Goal: Task Accomplishment & Management: Use online tool/utility

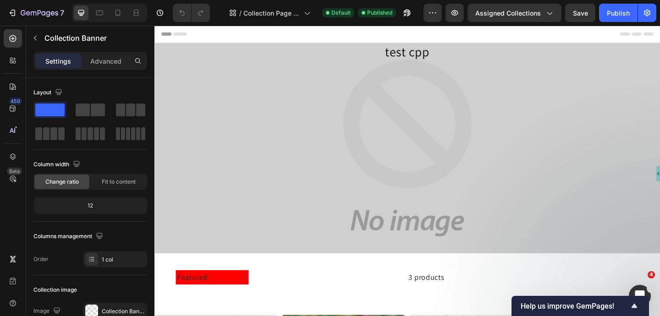
click at [478, 68] on div "Overlay" at bounding box center [430, 158] width 550 height 229
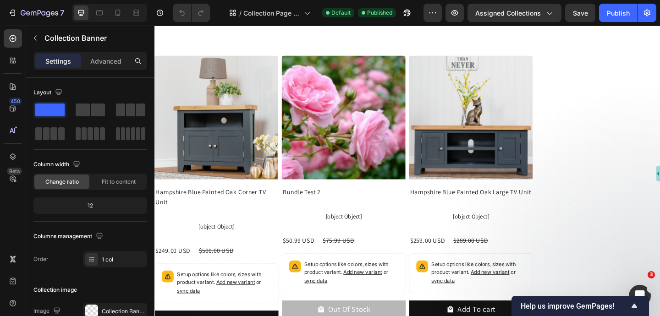
scroll to position [280, 0]
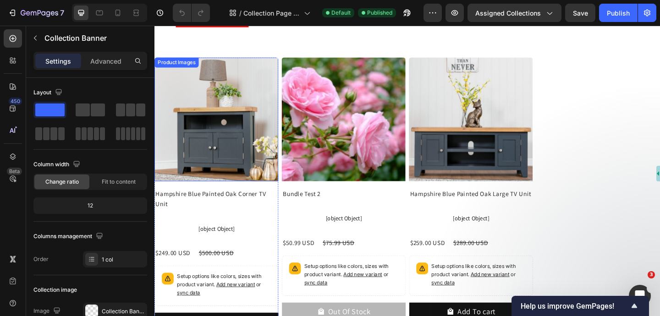
click at [185, 67] on div "Product Images" at bounding box center [178, 66] width 44 height 8
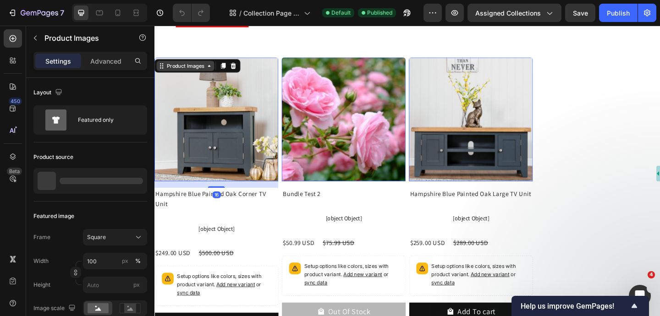
click at [185, 69] on div "Product Images" at bounding box center [188, 70] width 44 height 8
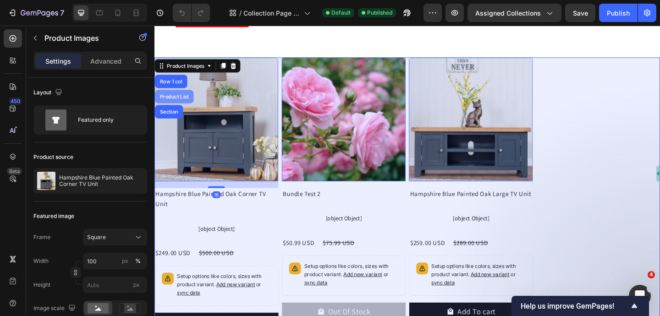
click at [180, 101] on div "Product List" at bounding box center [176, 103] width 35 height 6
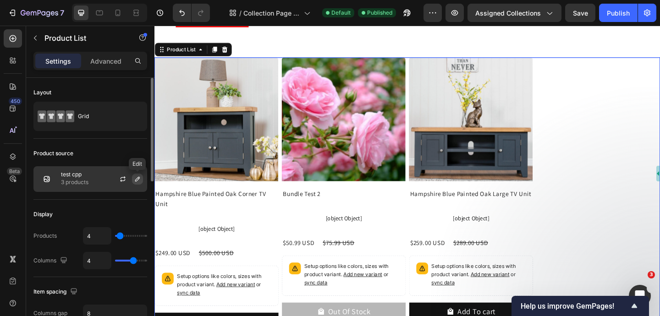
click at [137, 178] on icon "button" at bounding box center [137, 179] width 7 height 7
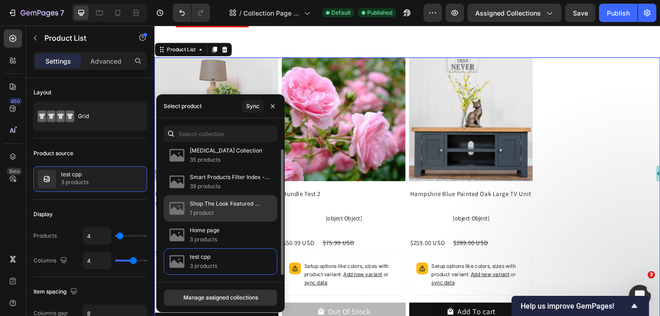
scroll to position [0, 0]
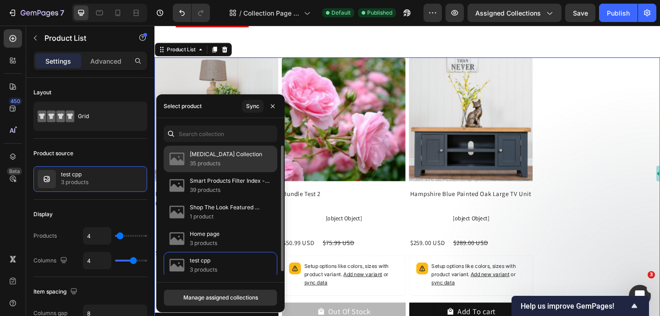
click at [231, 164] on div "Tobi Collection 35 products" at bounding box center [221, 159] width 114 height 27
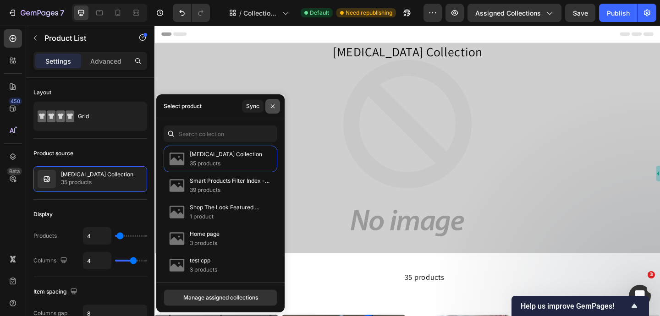
click at [274, 105] on icon "button" at bounding box center [272, 106] width 7 height 7
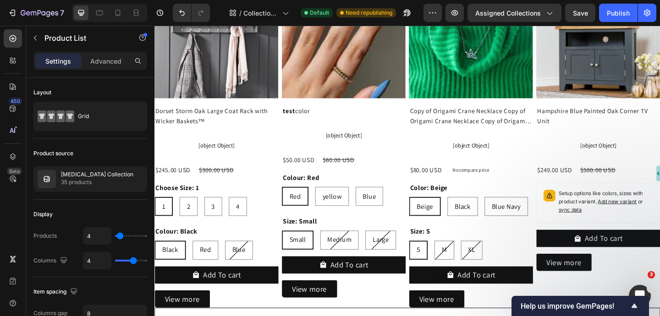
scroll to position [366, 0]
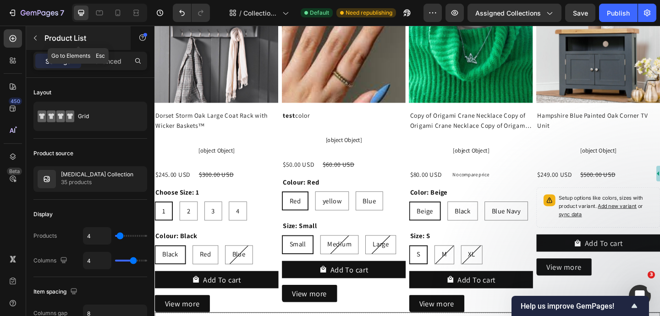
click at [36, 39] on icon "button" at bounding box center [35, 37] width 7 height 7
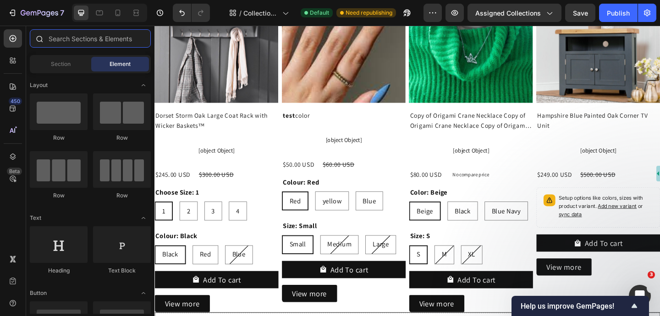
click at [90, 37] on input "text" at bounding box center [90, 38] width 121 height 18
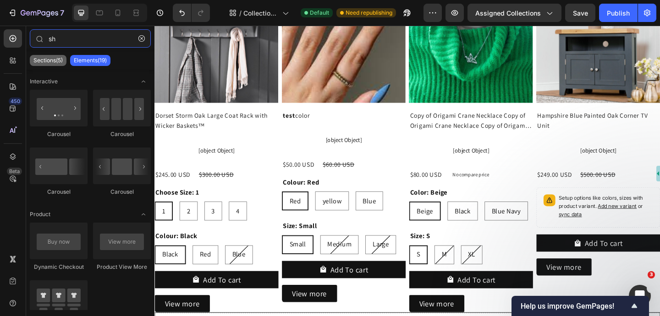
type input "s"
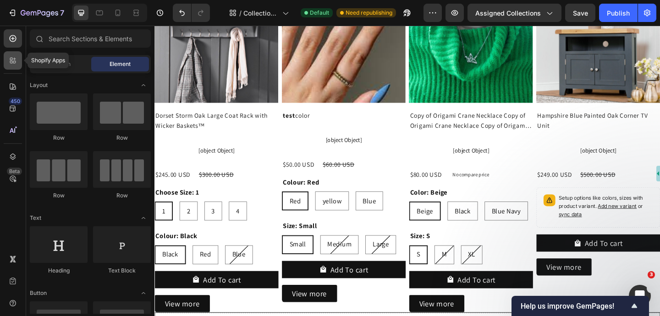
click at [8, 66] on div at bounding box center [13, 60] width 18 height 18
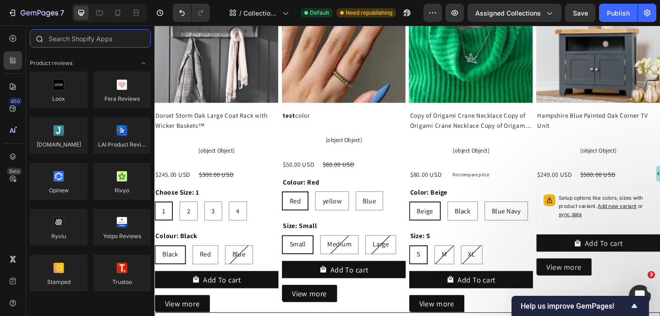
click at [75, 38] on input "text" at bounding box center [90, 38] width 121 height 18
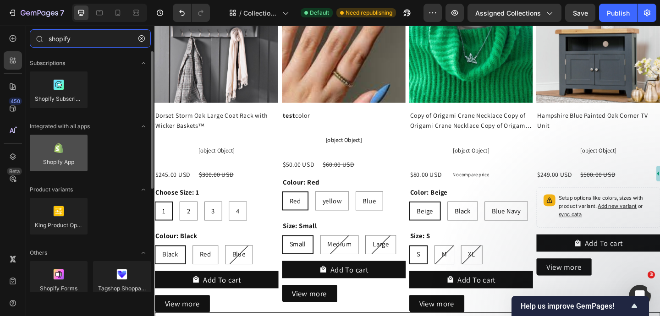
type input "shopify"
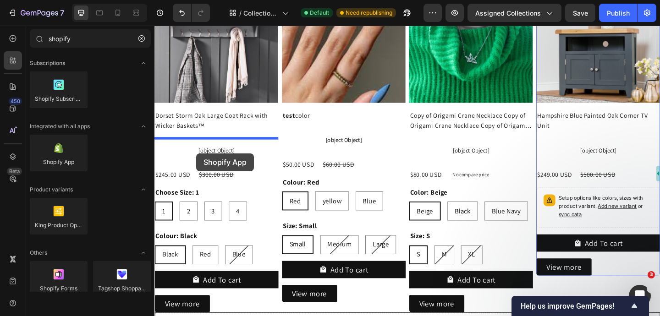
drag, startPoint x: 204, startPoint y: 179, endPoint x: 200, endPoint y: 165, distance: 15.2
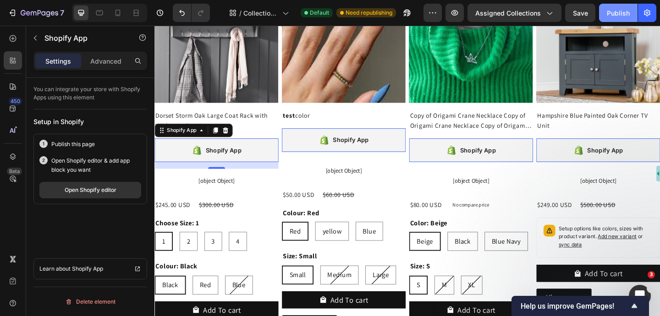
click at [620, 10] on div "Publish" at bounding box center [618, 13] width 23 height 10
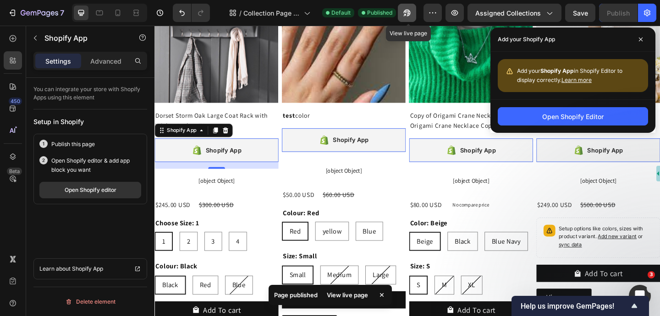
click at [406, 15] on icon "button" at bounding box center [405, 15] width 2 height 2
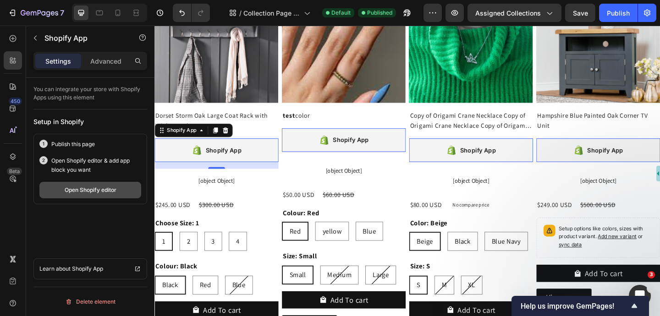
click at [111, 196] on button "Open Shopify editor" at bounding box center [90, 190] width 102 height 17
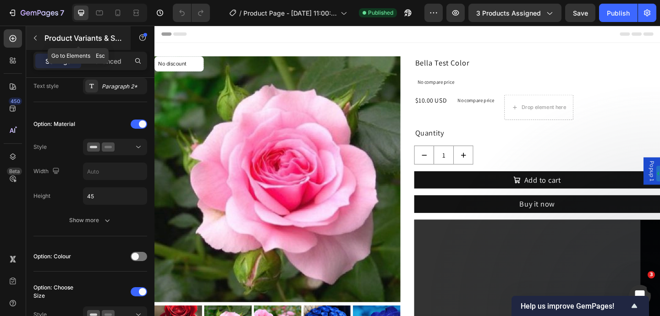
click at [39, 38] on button "button" at bounding box center [35, 38] width 15 height 15
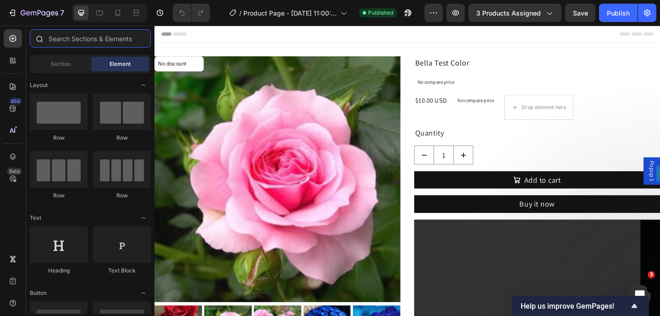
click at [103, 35] on input "text" at bounding box center [90, 38] width 121 height 18
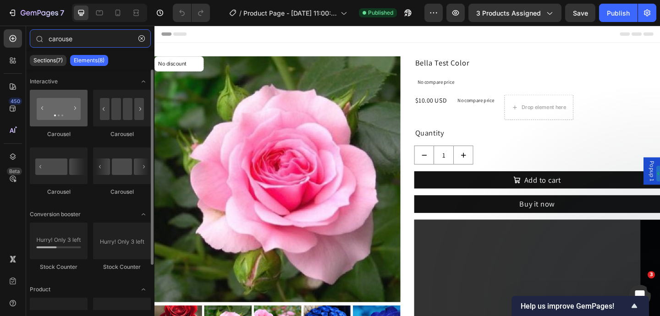
type input "carouse"
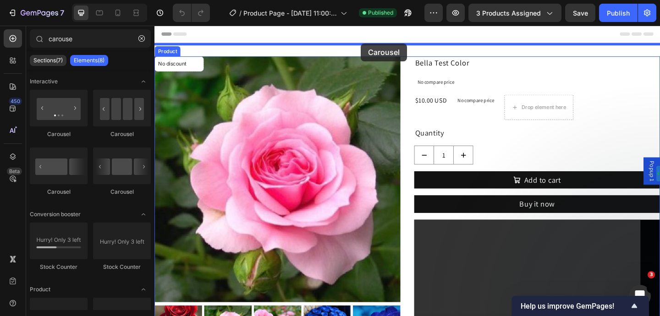
drag, startPoint x: 212, startPoint y: 150, endPoint x: 379, endPoint y: 44, distance: 197.3
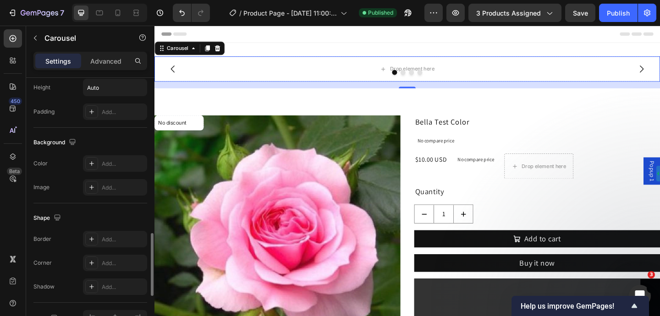
scroll to position [804, 0]
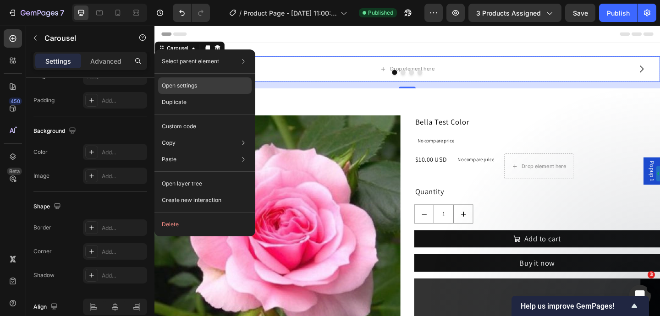
click at [197, 85] on p "Open settings" at bounding box center [179, 86] width 35 height 8
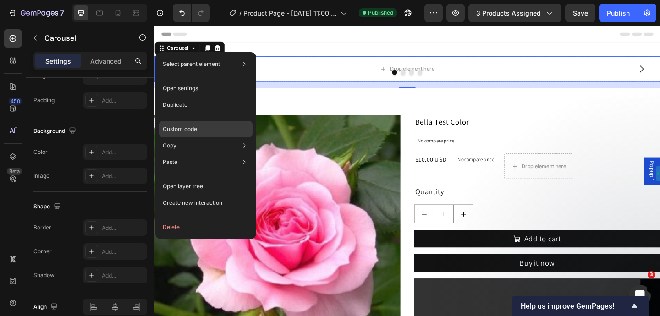
click at [192, 128] on p "Custom code" at bounding box center [180, 129] width 34 height 8
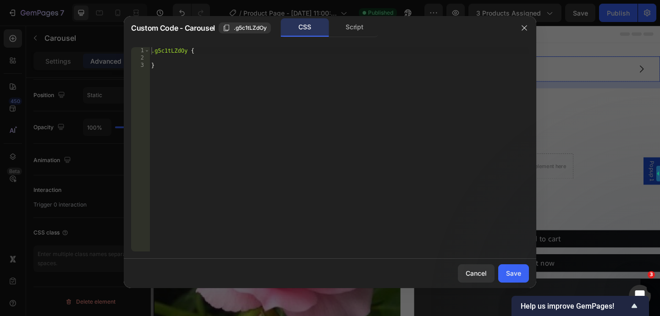
scroll to position [333, 0]
click at [241, 70] on div ".g5c1tLZdOy { }" at bounding box center [340, 156] width 380 height 219
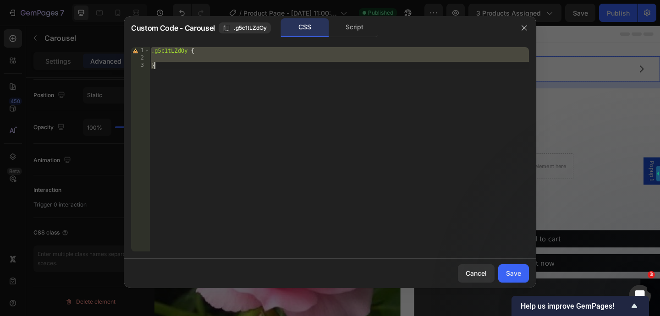
paste textarea
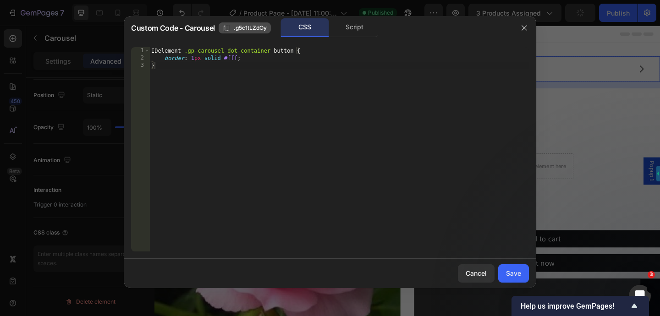
click at [256, 27] on span ".g5c1tLZdOy" at bounding box center [250, 28] width 33 height 8
drag, startPoint x: 183, startPoint y: 50, endPoint x: 148, endPoint y: 50, distance: 35.3
click at [148, 50] on div "IDelement .gp-carousel-dot-container button { 1 2 3 IDelement .gp-carousel-dot-…" at bounding box center [330, 149] width 398 height 205
paste textarea ".g5c1tLZdOy"
type textarea ".g5c1tLZdOy.gp-carousel-dot-container button {"
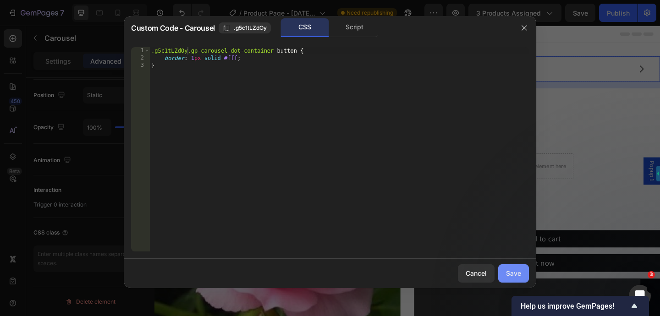
click at [520, 271] on div "Save" at bounding box center [513, 274] width 15 height 10
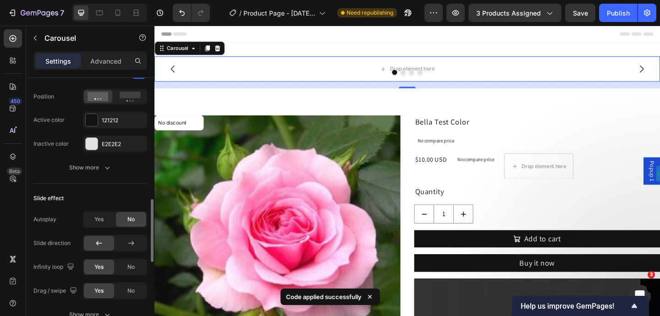
scroll to position [483, 0]
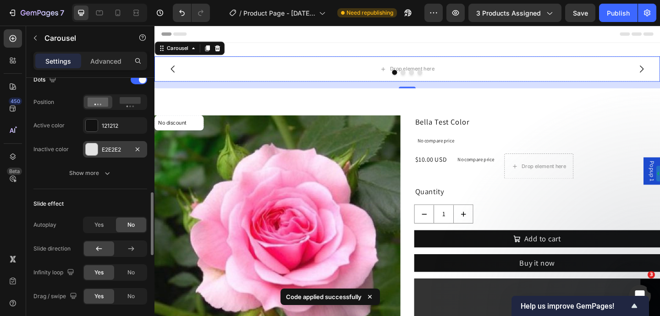
click at [124, 146] on div "E2E2E2" at bounding box center [115, 150] width 27 height 8
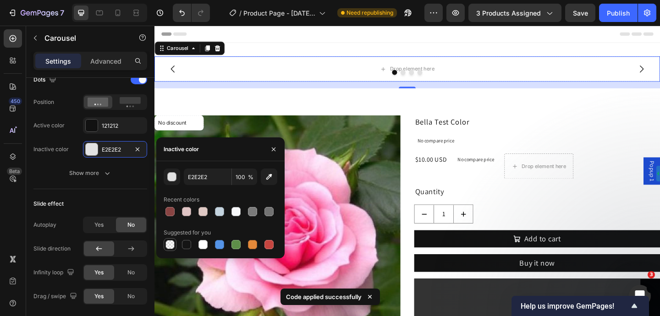
click at [173, 246] on div at bounding box center [170, 244] width 9 height 9
type input "000000"
type input "0"
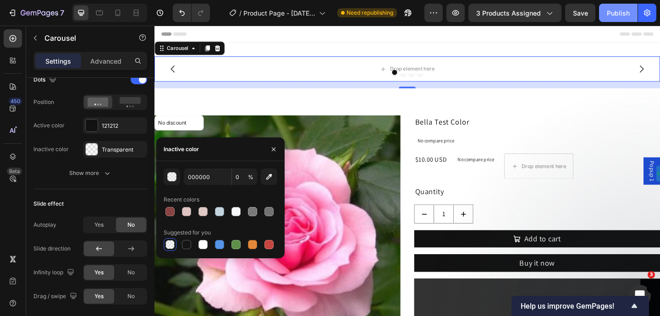
click at [606, 18] on button "Publish" at bounding box center [618, 13] width 39 height 18
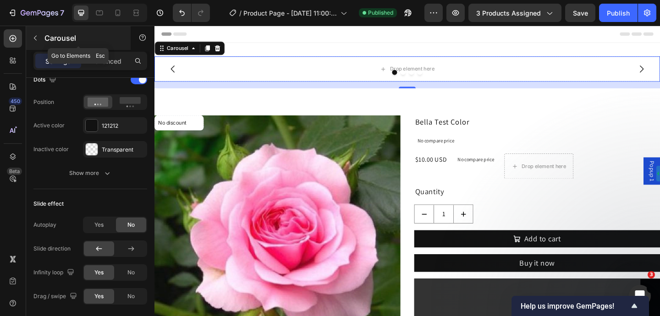
click at [30, 39] on button "button" at bounding box center [35, 38] width 15 height 15
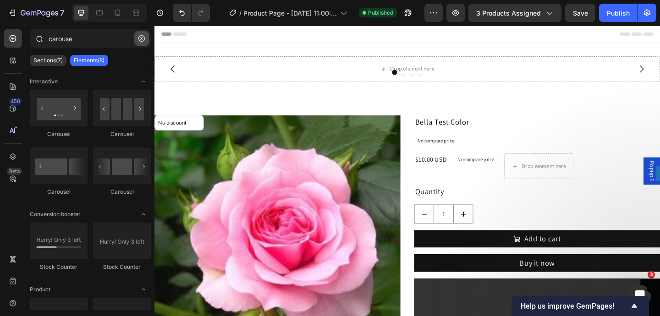
click at [144, 35] on icon "button" at bounding box center [142, 38] width 6 height 6
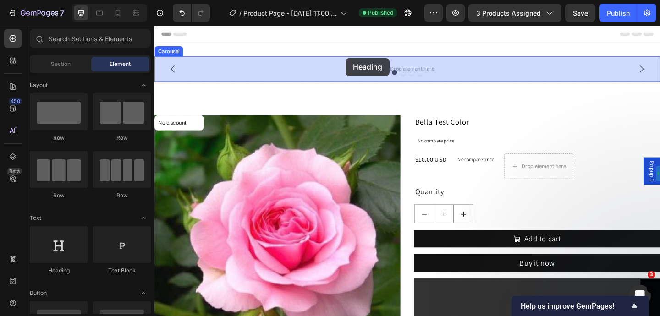
drag, startPoint x: 222, startPoint y: 268, endPoint x: 363, endPoint y: 61, distance: 250.5
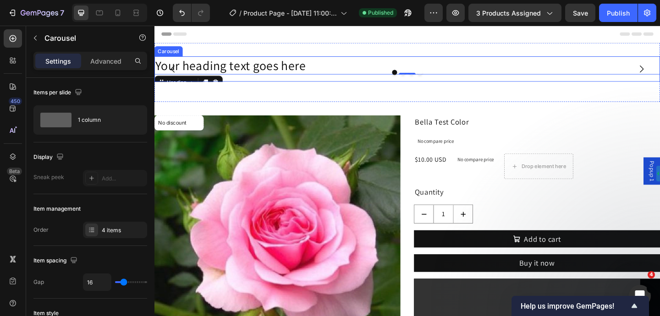
click at [174, 55] on div "Carousel" at bounding box center [169, 54] width 27 height 8
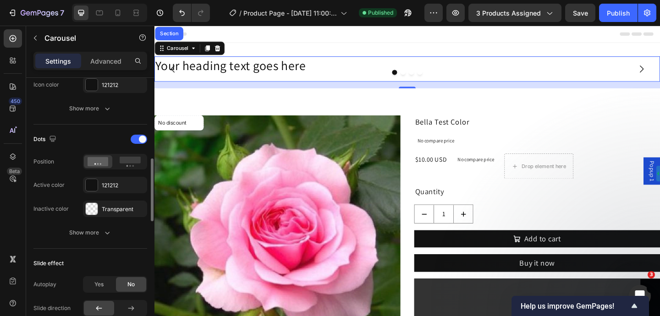
scroll to position [425, 0]
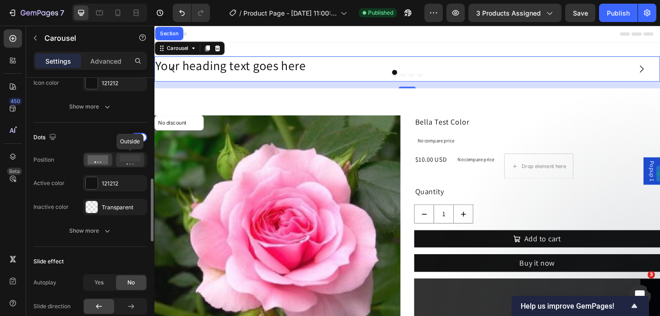
click at [135, 161] on rect at bounding box center [130, 158] width 21 height 7
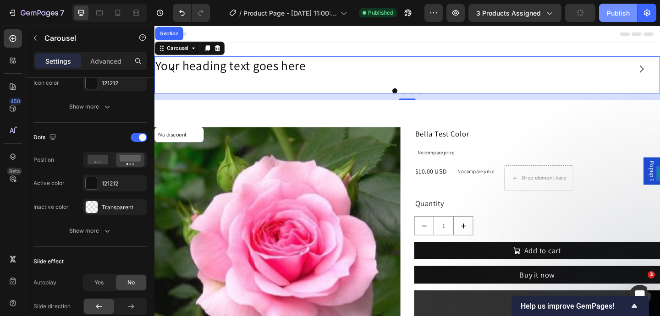
click at [610, 11] on div "Publish" at bounding box center [618, 13] width 23 height 10
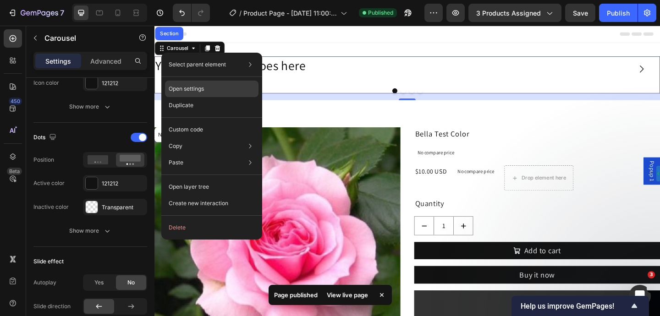
click at [203, 88] on p "Open settings" at bounding box center [186, 89] width 35 height 8
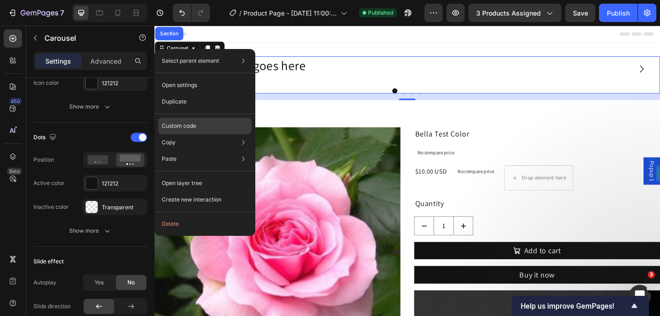
click at [191, 130] on p "Custom code" at bounding box center [179, 126] width 34 height 8
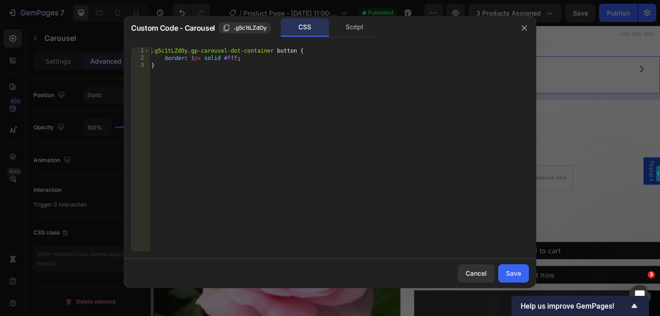
scroll to position [333, 0]
click at [188, 50] on div ".g5c1tLZdOy.gp-carousel-dot-container button { border : 1 px solid #fff ; }" at bounding box center [340, 156] width 380 height 219
type textarea ".g5c1tLZdOy .gp-carousel-dot-container button {"
click at [515, 274] on div "Save" at bounding box center [513, 274] width 15 height 10
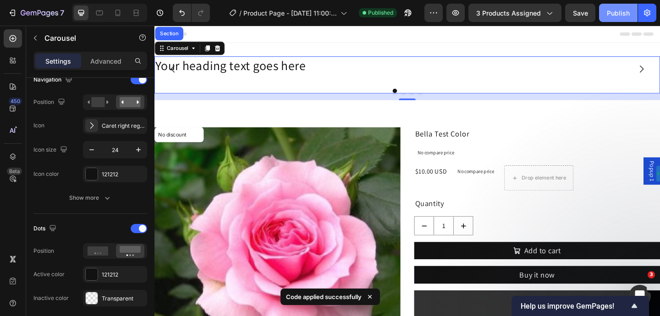
click at [621, 17] on button "Publish" at bounding box center [618, 13] width 39 height 18
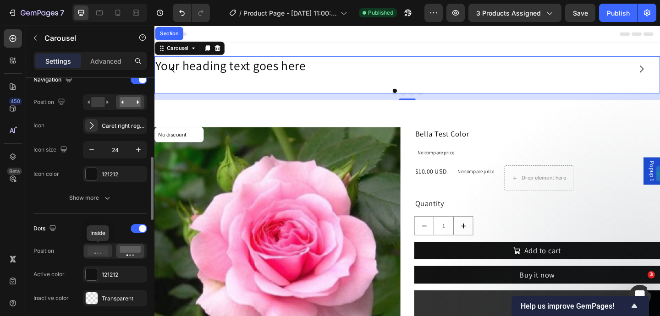
click at [105, 254] on icon at bounding box center [98, 251] width 21 height 9
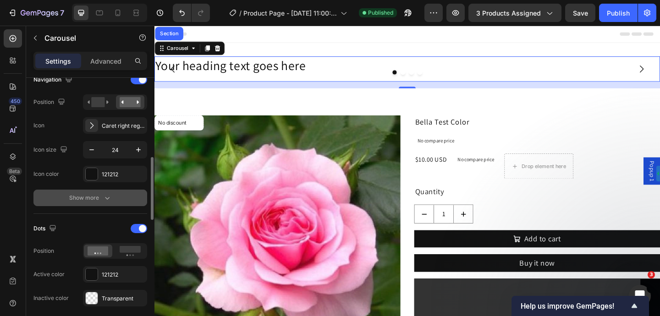
click at [100, 197] on div "Show more" at bounding box center [90, 198] width 43 height 9
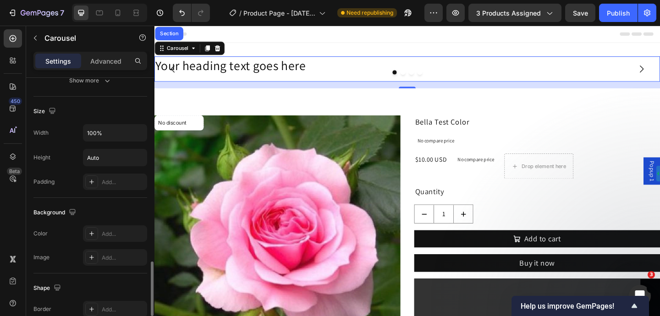
scroll to position [919, 0]
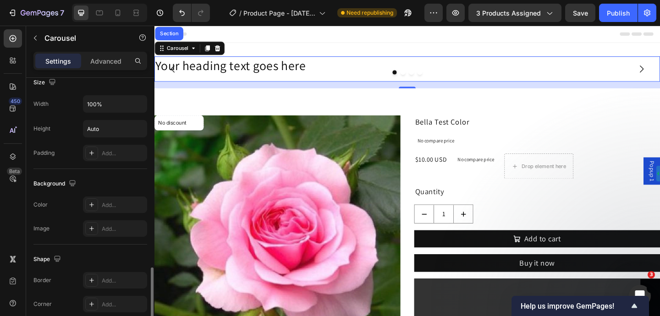
click at [103, 207] on div "Add..." at bounding box center [123, 205] width 43 height 8
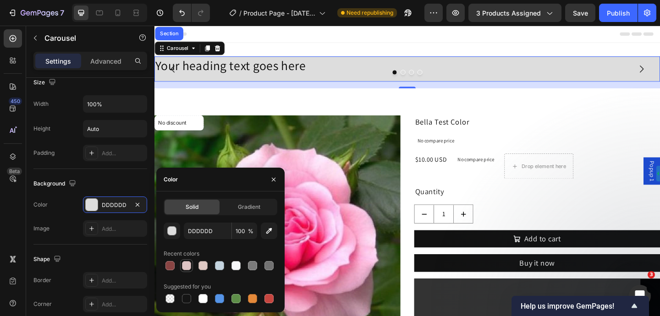
click at [187, 267] on div at bounding box center [186, 265] width 9 height 9
type input "DFC4C4"
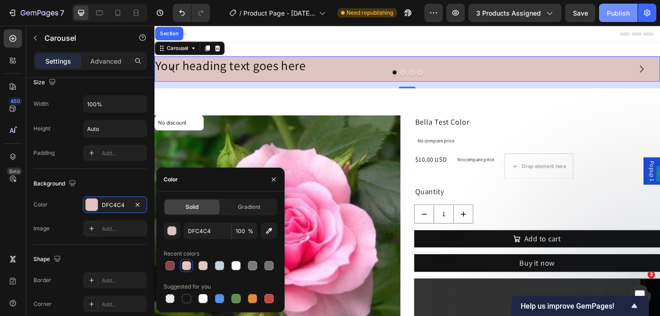
click at [618, 12] on div "Publish" at bounding box center [618, 13] width 23 height 10
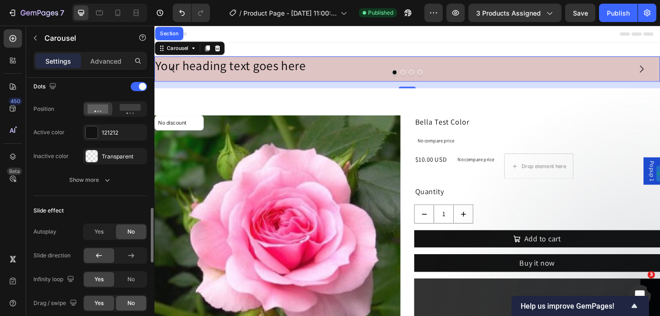
scroll to position [641, 0]
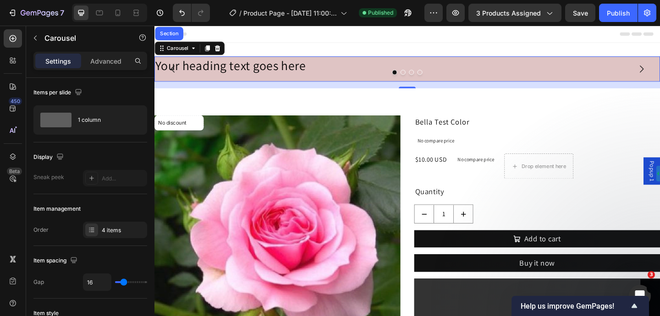
scroll to position [641, 0]
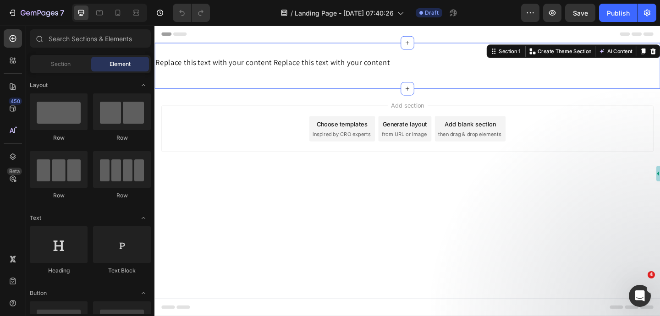
click at [490, 47] on div "Replace this text with your content Text Block Replace this text with your cont…" at bounding box center [430, 69] width 550 height 50
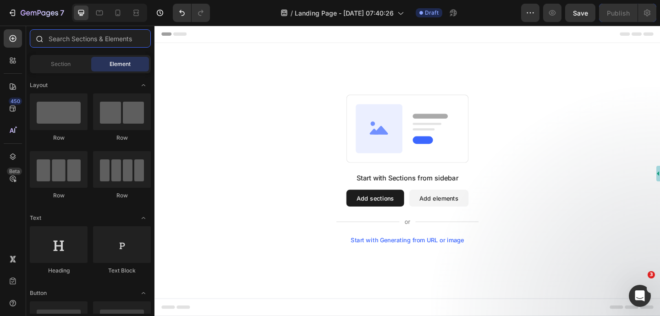
click at [89, 44] on input "text" at bounding box center [90, 38] width 121 height 18
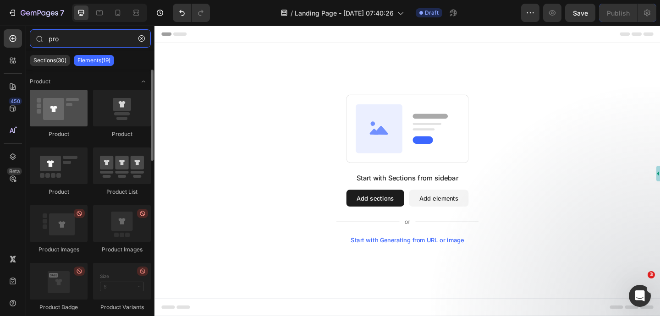
type input "pro"
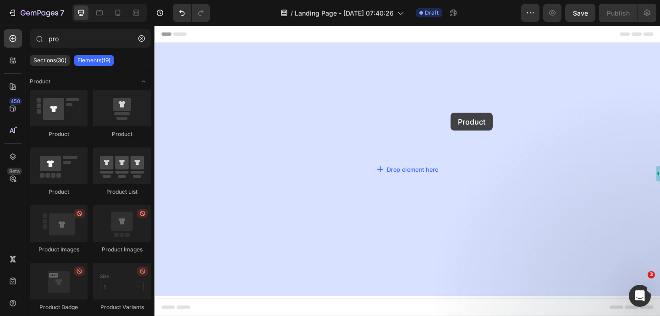
drag, startPoint x: 215, startPoint y: 140, endPoint x: 476, endPoint y: 120, distance: 261.8
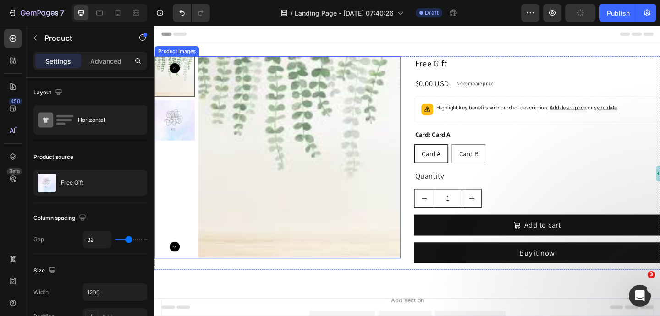
click at [174, 51] on div "Product Images" at bounding box center [178, 54] width 44 height 8
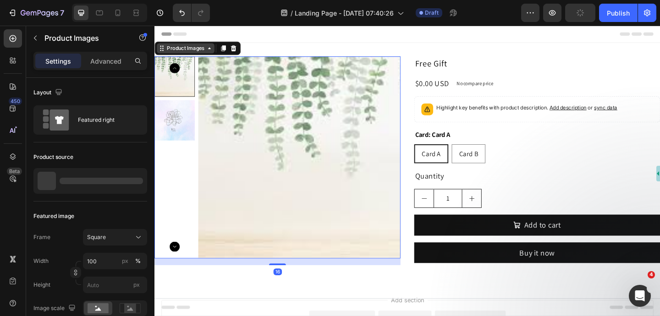
click at [175, 51] on div "Product Images" at bounding box center [188, 50] width 44 height 8
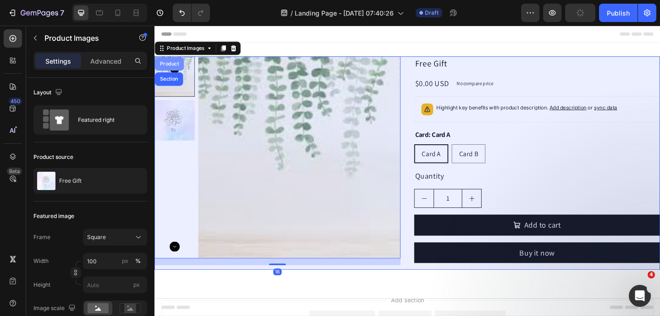
click at [169, 69] on div "Product" at bounding box center [171, 68] width 24 height 6
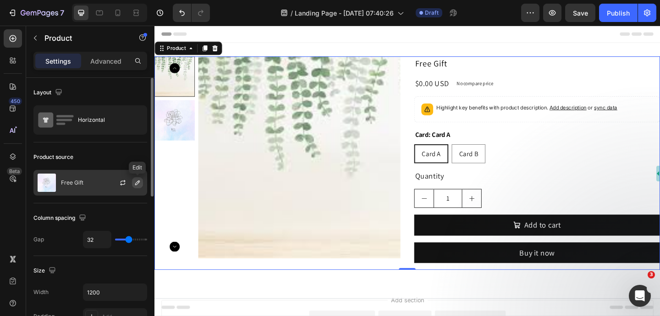
click at [136, 181] on icon "button" at bounding box center [137, 182] width 7 height 7
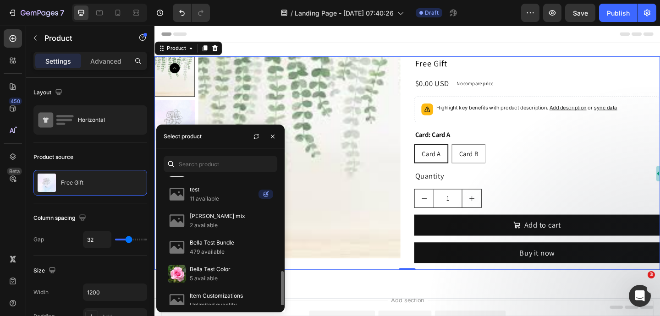
scroll to position [153, 0]
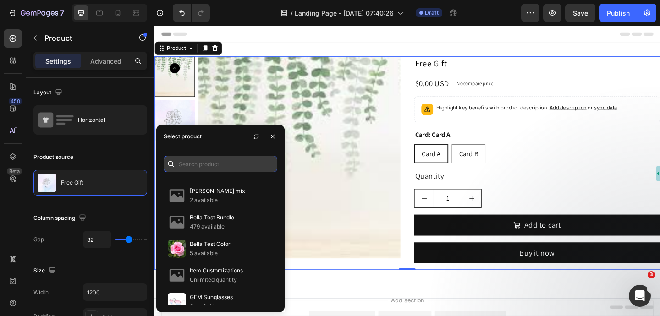
click at [205, 161] on input "text" at bounding box center [221, 164] width 114 height 17
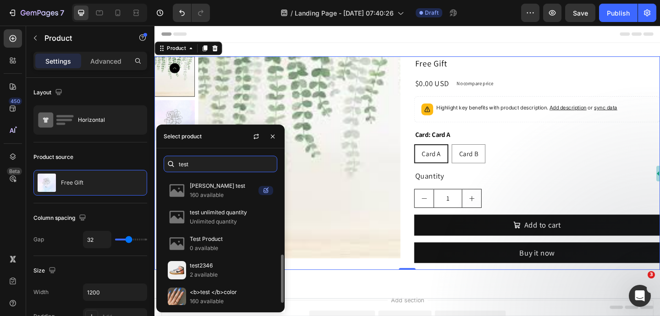
scroll to position [216, 0]
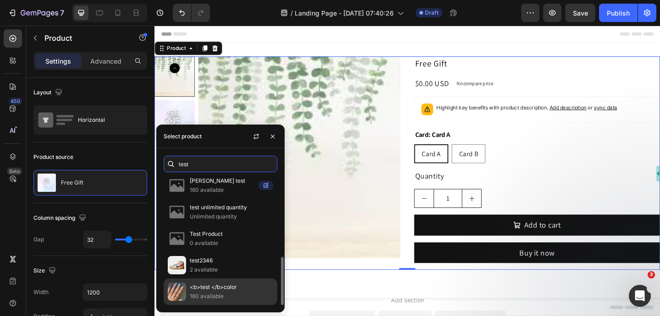
type input "test"
click at [201, 289] on p "<b>test </b>color" at bounding box center [231, 287] width 83 height 9
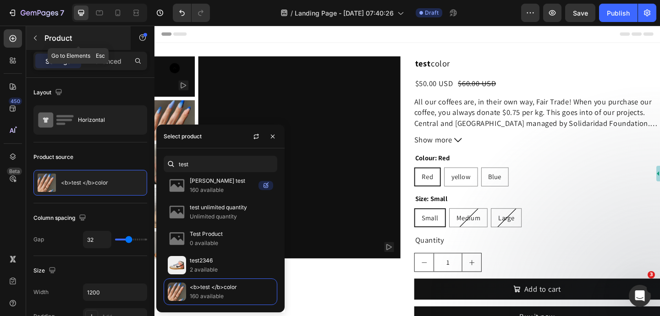
click at [37, 37] on icon "button" at bounding box center [35, 37] width 7 height 7
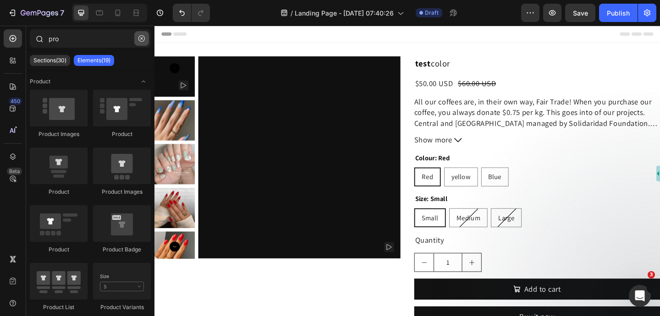
click at [139, 39] on icon "button" at bounding box center [142, 38] width 6 height 6
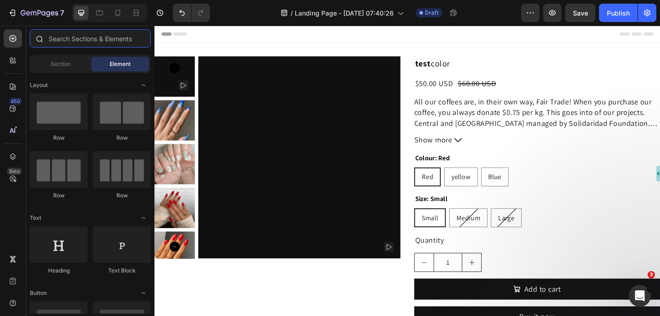
click at [89, 38] on input "text" at bounding box center [90, 38] width 121 height 18
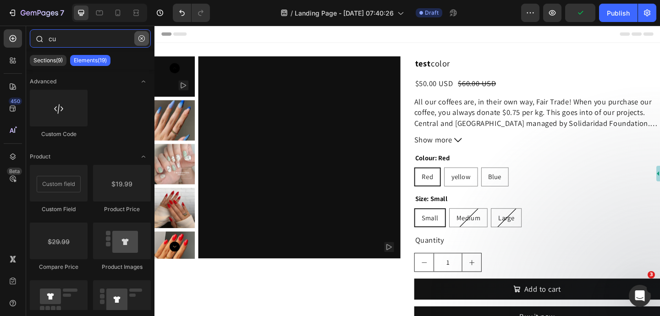
type input "cu"
click at [141, 38] on icon "button" at bounding box center [142, 38] width 6 height 6
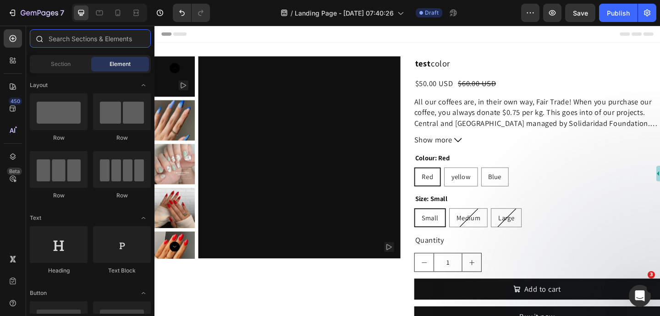
click at [106, 39] on input "text" at bounding box center [90, 38] width 121 height 18
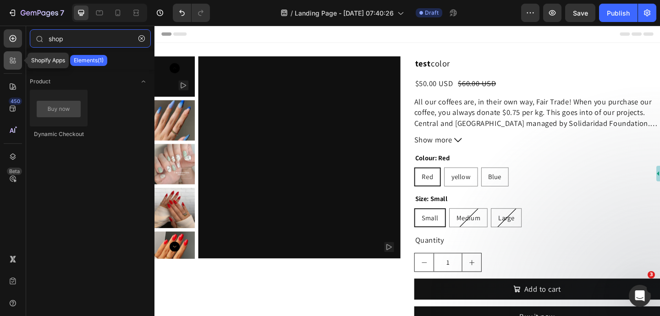
type input "shop"
click at [7, 65] on div at bounding box center [13, 60] width 18 height 18
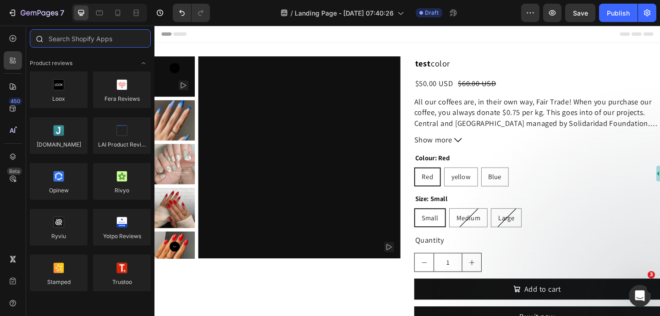
click at [91, 39] on input "text" at bounding box center [90, 38] width 121 height 18
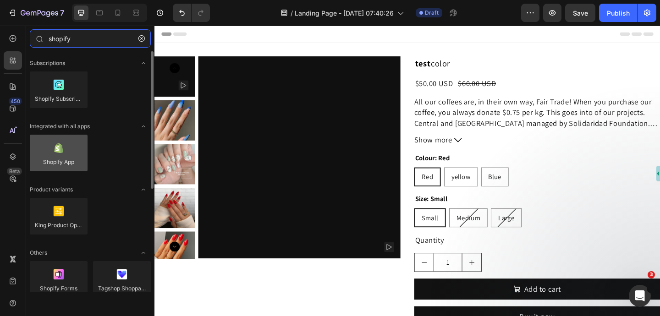
type input "shopify"
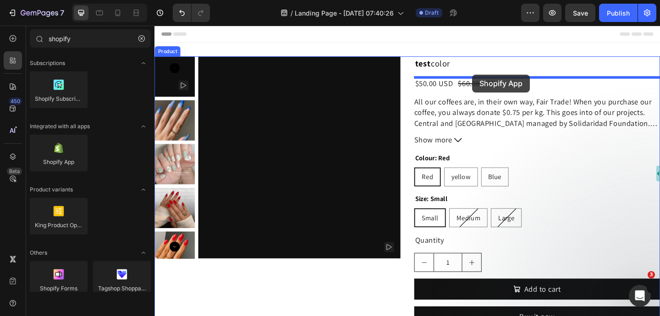
drag, startPoint x: 206, startPoint y: 188, endPoint x: 500, endPoint y: 79, distance: 313.6
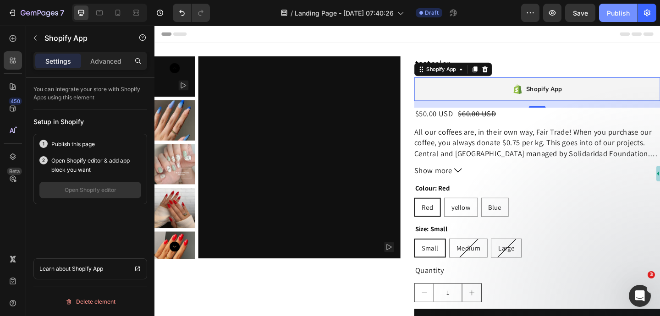
click at [618, 6] on button "Publish" at bounding box center [618, 13] width 39 height 18
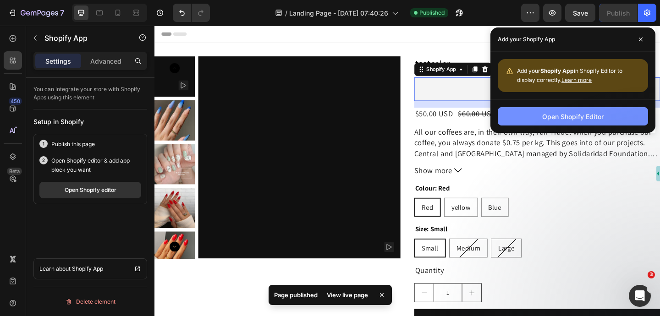
click at [525, 116] on button "Open Shopify Editor" at bounding box center [573, 116] width 150 height 18
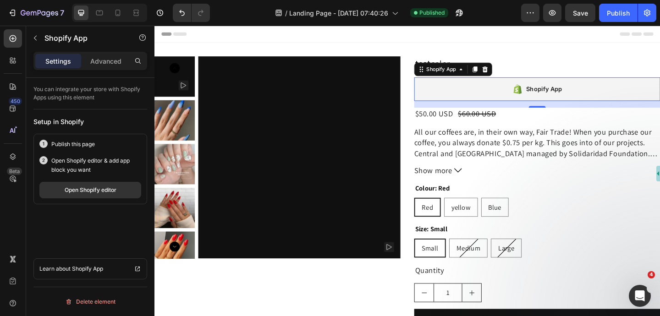
click at [502, 89] on div "Shopify App" at bounding box center [571, 95] width 268 height 26
click at [516, 76] on icon at bounding box center [514, 73] width 6 height 6
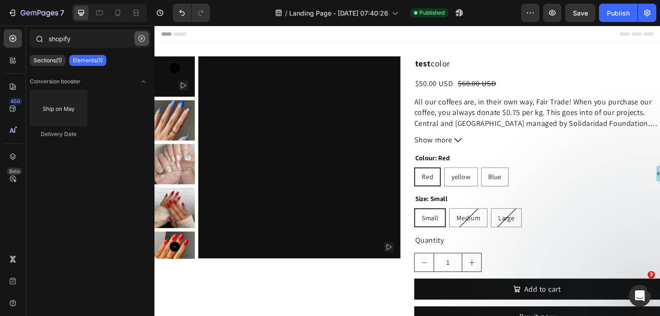
click at [142, 34] on button "button" at bounding box center [141, 38] width 15 height 15
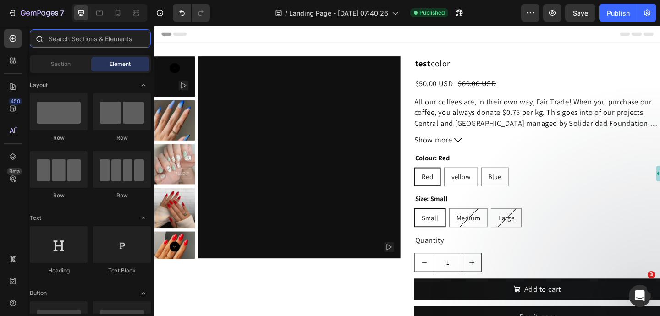
click at [78, 36] on input "text" at bounding box center [90, 38] width 121 height 18
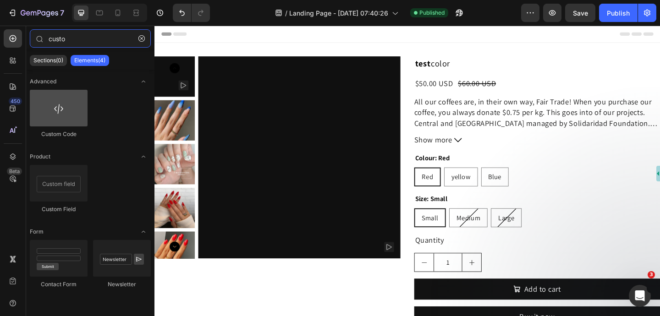
type input "custo"
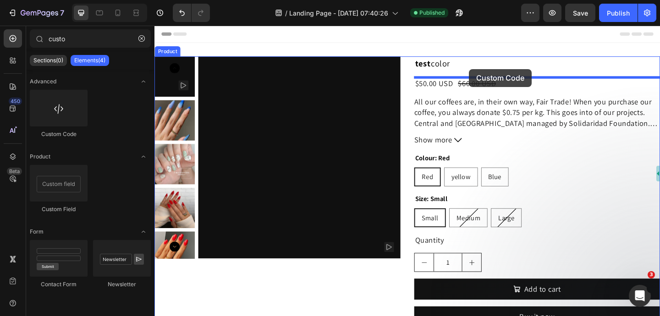
drag, startPoint x: 201, startPoint y: 133, endPoint x: 497, endPoint y: 73, distance: 301.9
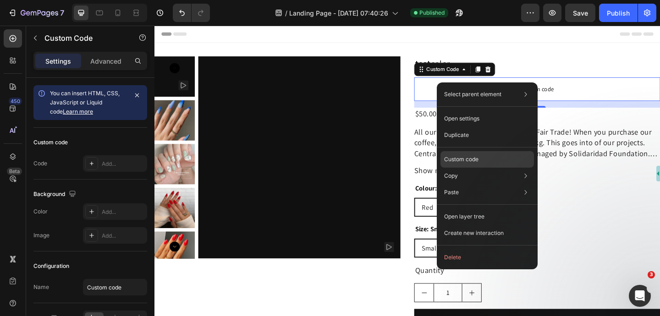
click at [458, 157] on p "Custom code" at bounding box center [461, 159] width 34 height 8
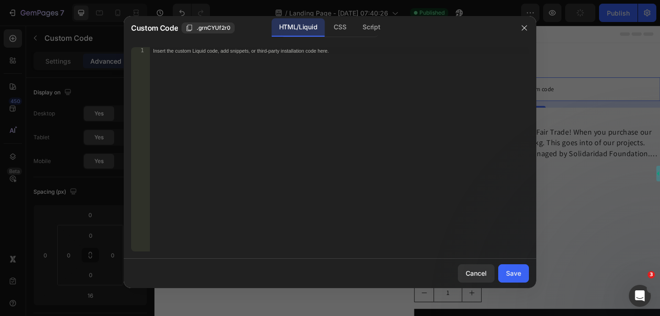
click at [345, 50] on div "Insert the custom Liquid code, add snippets, or third-party installation code h…" at bounding box center [320, 50] width 334 height 6
paste textarea "<div class="klaviyo-star-rating-widget" data-id="{{product.id}}" data-product-t…"
type textarea "<div class="klaviyo-star-rating-widget" data-id="{{product.id}}" data-product-t…"
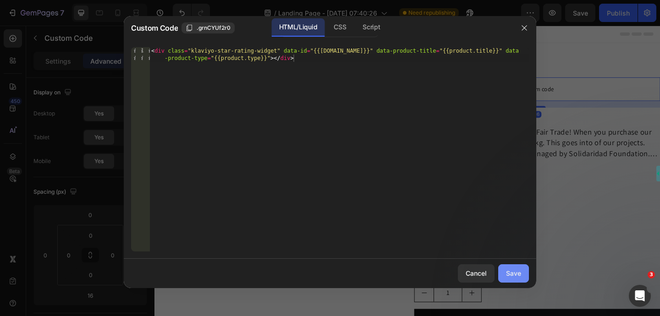
click at [514, 272] on div "Save" at bounding box center [513, 274] width 15 height 10
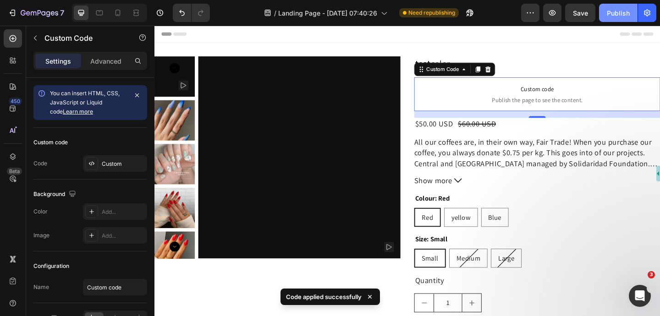
click at [621, 14] on div "Publish" at bounding box center [618, 13] width 23 height 10
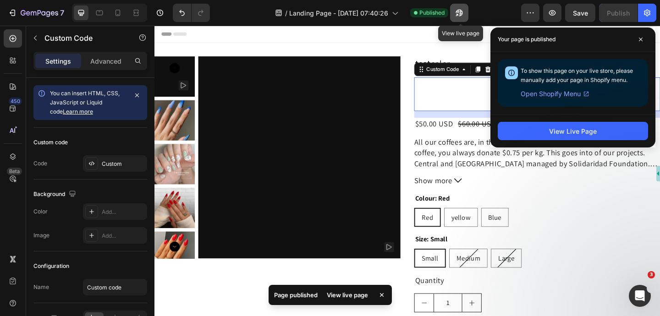
click at [464, 14] on icon "button" at bounding box center [459, 12] width 9 height 9
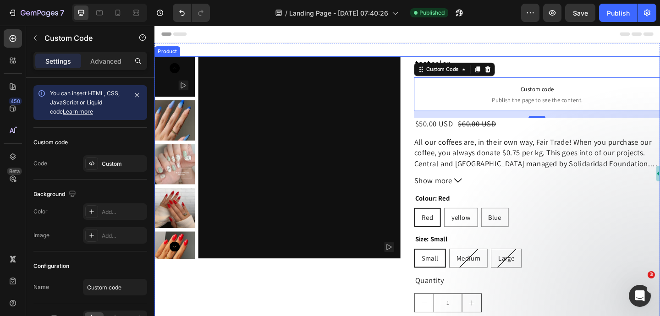
scroll to position [210, 0]
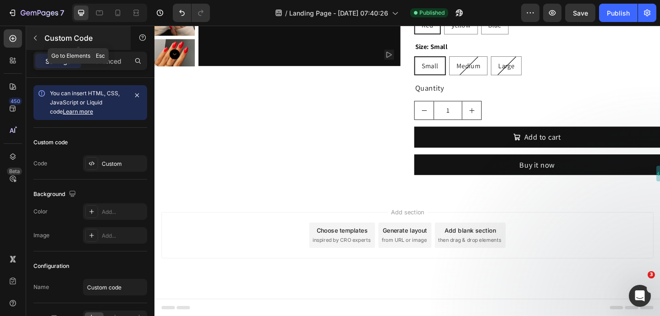
click at [35, 33] on button "button" at bounding box center [35, 38] width 15 height 15
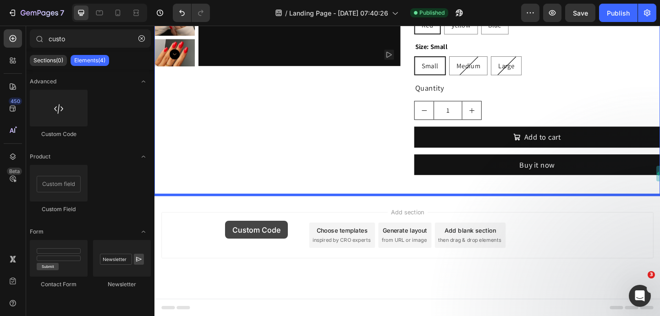
drag, startPoint x: 207, startPoint y: 134, endPoint x: 230, endPoint y: 237, distance: 105.2
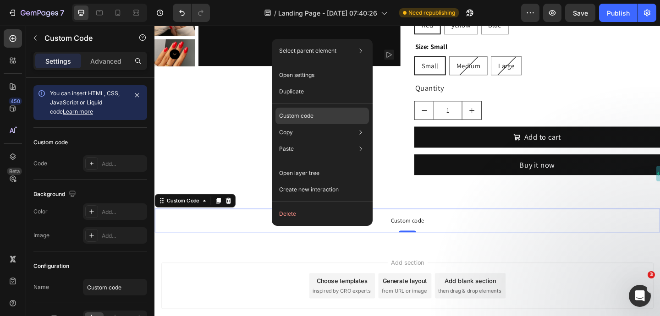
click at [322, 115] on div "Custom code" at bounding box center [323, 116] width 94 height 17
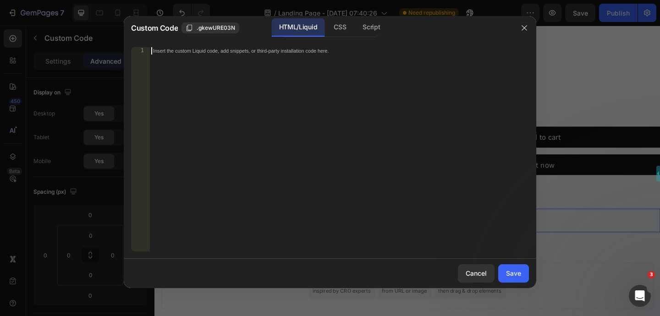
click at [265, 53] on div "Insert the custom Liquid code, add snippets, or third-party installation code h…" at bounding box center [320, 50] width 334 height 6
click at [285, 50] on div "Insert the custom Liquid code, add snippets, or third-party installation code h…" at bounding box center [320, 50] width 334 height 6
paste textarea "<div id="klaviyo-reviews-all" data-id="{{product.id}}"></div>"
type textarea "<div id="klaviyo-reviews-all" data-id="{{product.id}}"></div>"
click at [513, 275] on div "Save" at bounding box center [513, 274] width 15 height 10
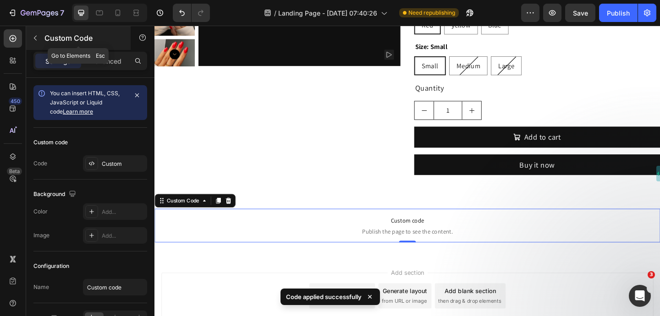
click at [36, 36] on icon "button" at bounding box center [35, 37] width 7 height 7
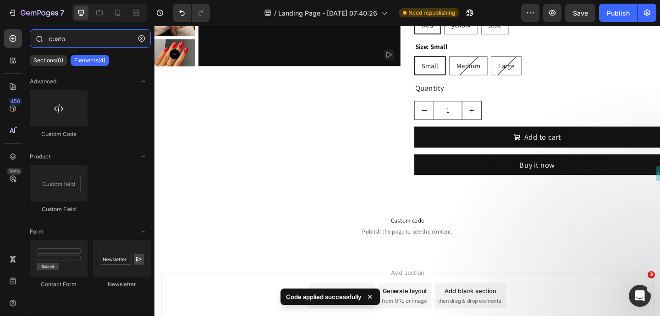
click at [94, 42] on input "custo" at bounding box center [90, 38] width 121 height 18
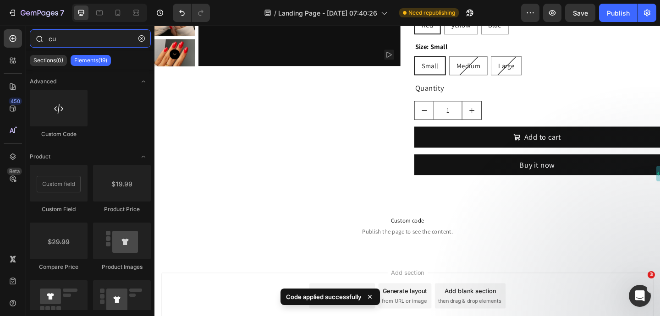
type input "c"
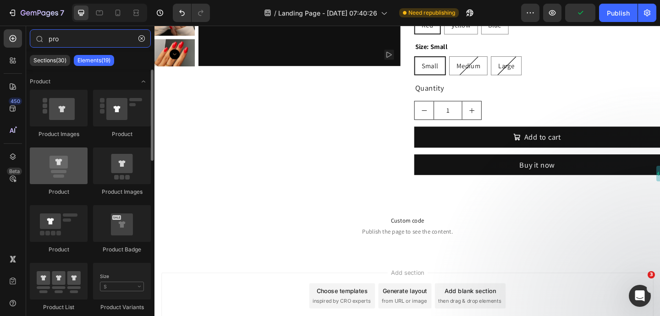
type input "pro"
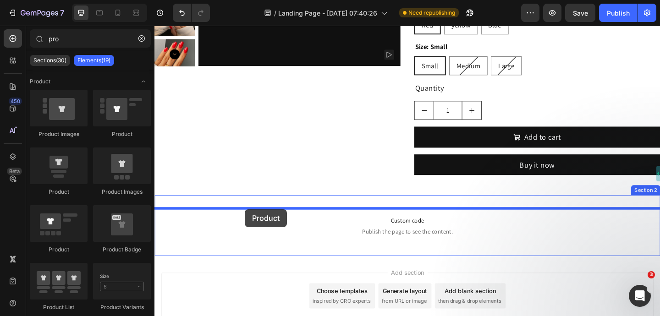
drag, startPoint x: 227, startPoint y: 195, endPoint x: 253, endPoint y: 226, distance: 39.7
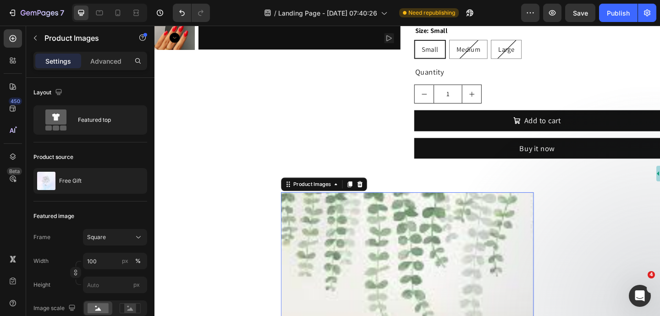
scroll to position [231, 0]
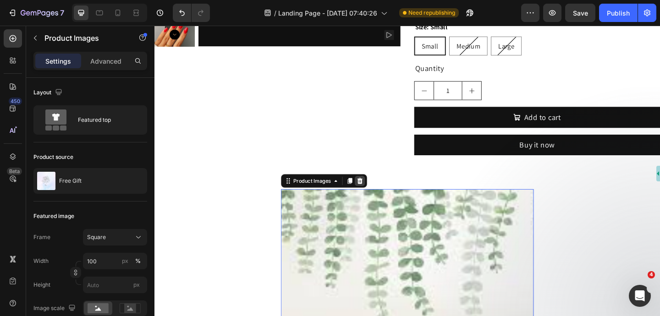
click at [379, 196] on icon at bounding box center [378, 195] width 6 height 6
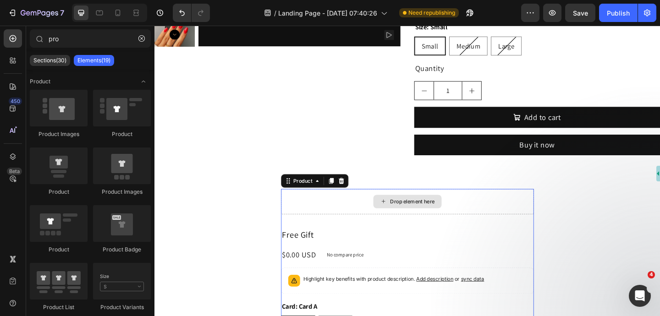
click at [377, 224] on div "Drop element here" at bounding box center [429, 218] width 275 height 28
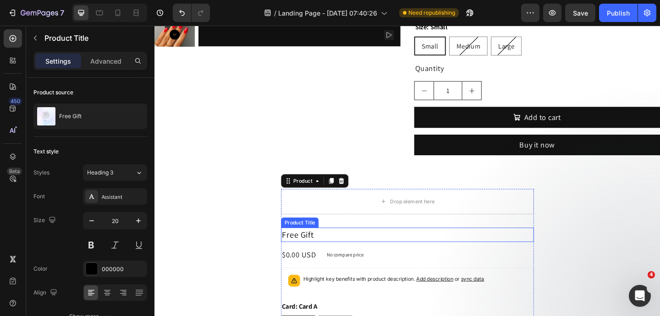
click at [355, 259] on h2 "Free Gift" at bounding box center [429, 254] width 275 height 16
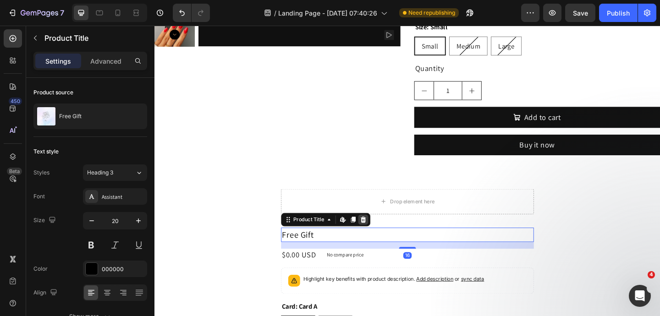
click at [384, 236] on icon at bounding box center [381, 236] width 7 height 7
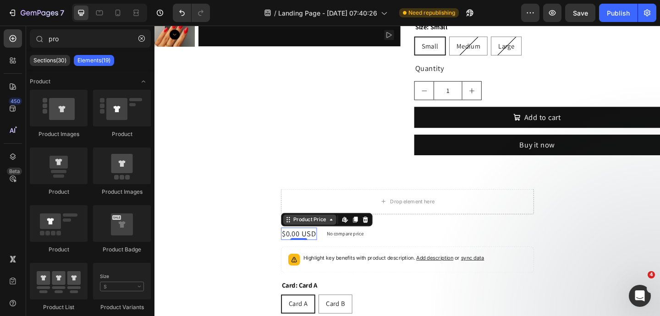
click at [302, 240] on div "Product Price" at bounding box center [323, 237] width 58 height 11
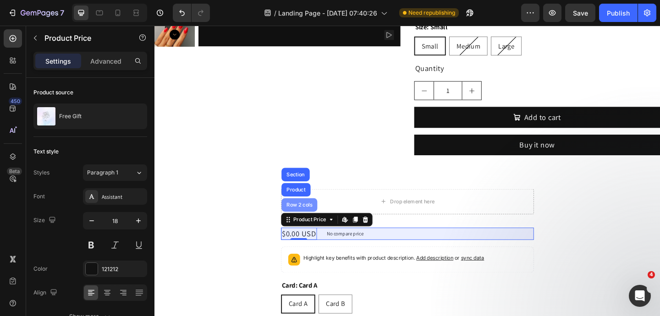
click at [321, 221] on div "Row 2 cols" at bounding box center [312, 221] width 32 height 6
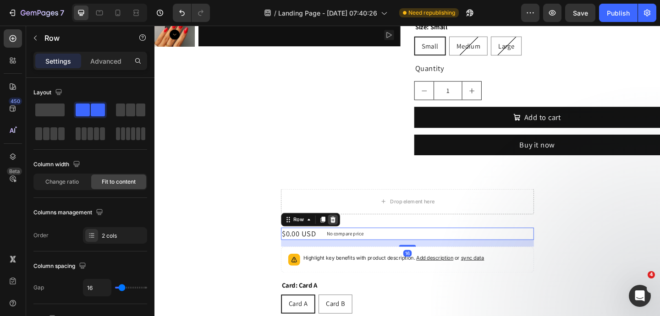
click at [351, 234] on icon at bounding box center [348, 236] width 7 height 7
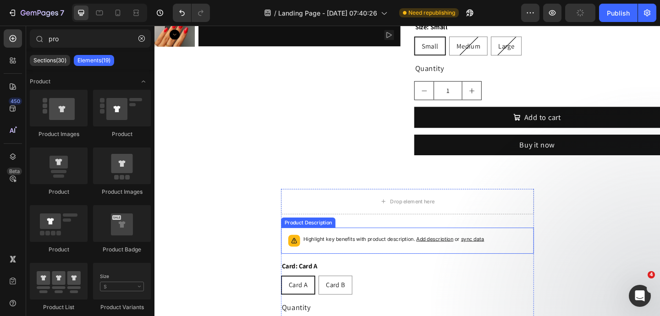
click at [363, 266] on div "Highlight key benefits with product description. Add description or sync data" at bounding box center [414, 260] width 197 height 13
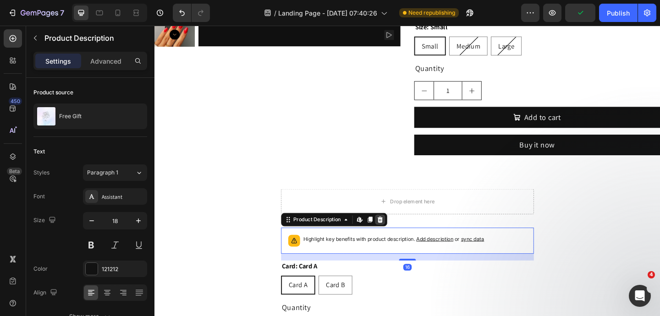
click at [399, 239] on icon at bounding box center [400, 237] width 6 height 6
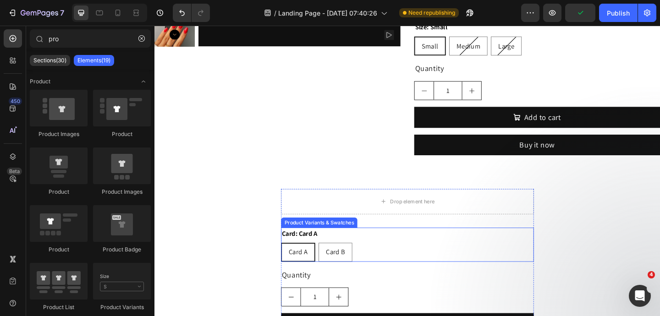
click at [384, 256] on div "Card: Card A Card A Card A Card A Card B Card B Card B" at bounding box center [429, 264] width 275 height 37
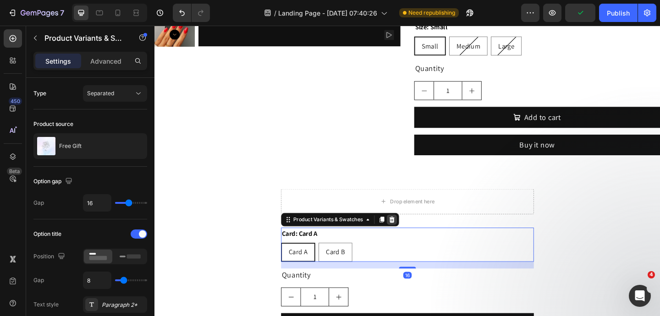
click at [415, 239] on icon at bounding box center [413, 237] width 6 height 6
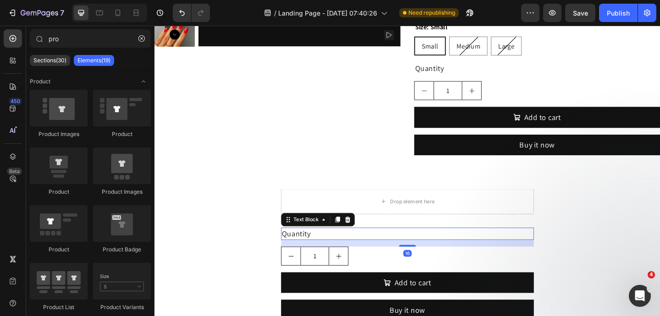
click at [400, 254] on div "Quantity" at bounding box center [429, 252] width 275 height 13
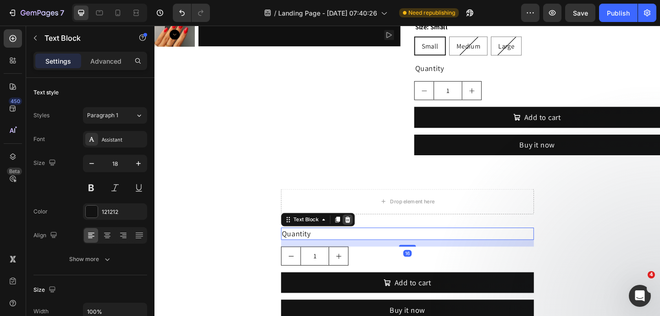
click at [367, 235] on icon at bounding box center [364, 236] width 7 height 7
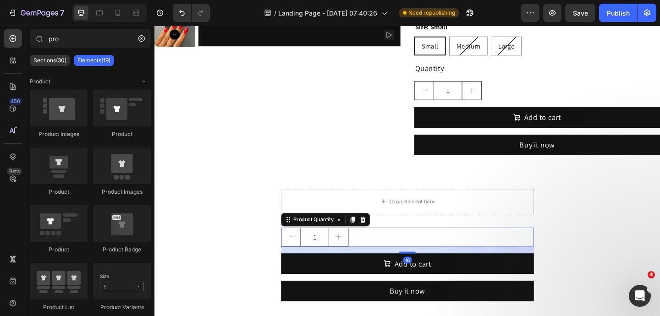
click at [394, 251] on div "1" at bounding box center [429, 256] width 275 height 21
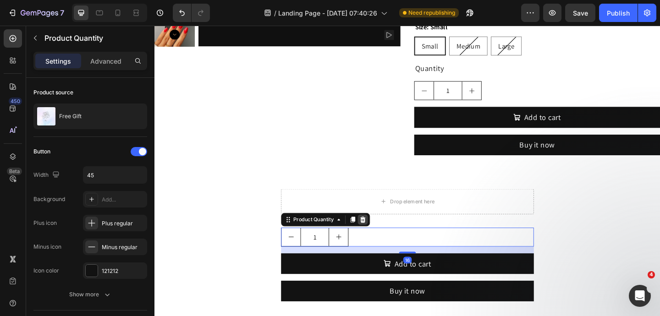
click at [384, 235] on icon at bounding box center [380, 236] width 7 height 7
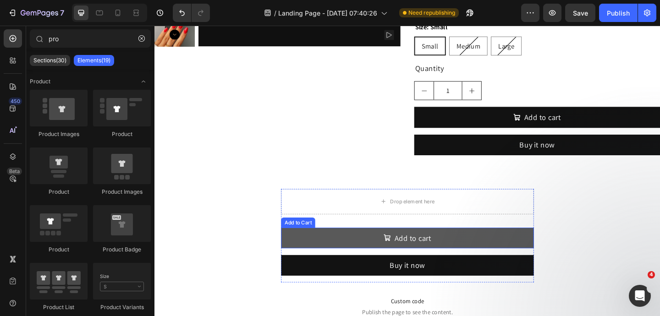
click at [361, 252] on button "Add to cart" at bounding box center [429, 257] width 275 height 22
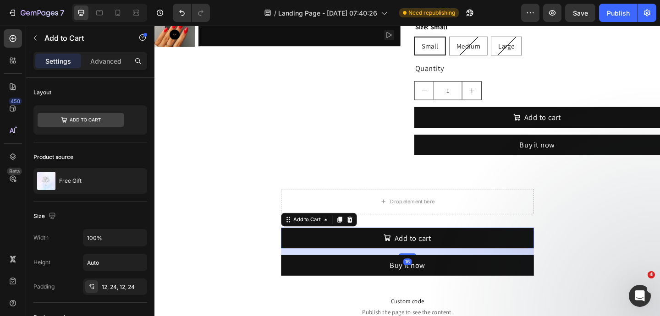
click at [373, 235] on div "Add to Cart" at bounding box center [333, 237] width 83 height 15
click at [369, 238] on icon at bounding box center [367, 237] width 6 height 6
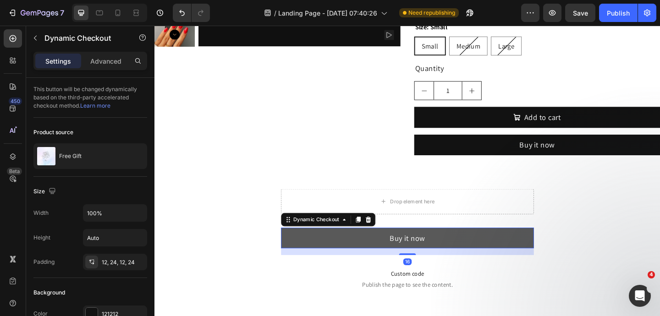
click at [369, 246] on button "Buy it now" at bounding box center [429, 257] width 275 height 22
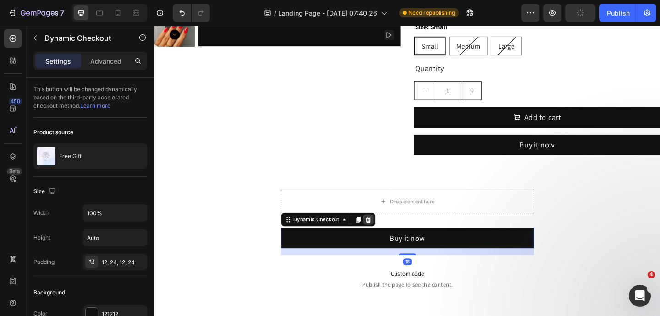
click at [388, 236] on icon at bounding box center [387, 237] width 6 height 6
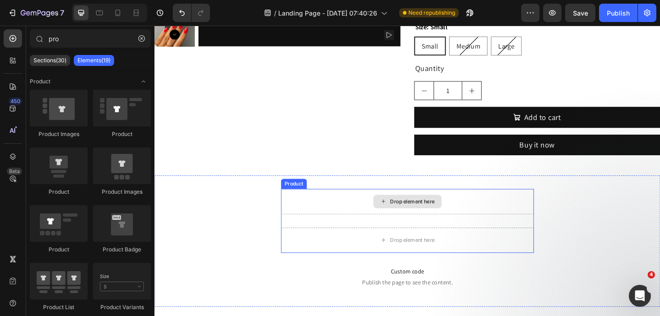
click at [314, 210] on div "Drop element here" at bounding box center [429, 218] width 275 height 28
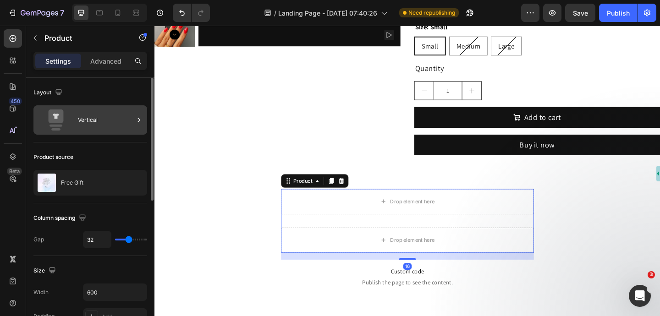
click at [125, 121] on div "Vertical" at bounding box center [106, 120] width 56 height 21
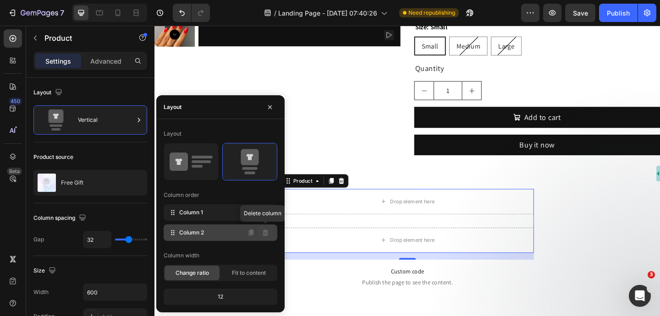
click at [266, 234] on icon at bounding box center [266, 233] width 6 height 6
click at [266, 233] on icon at bounding box center [265, 232] width 7 height 7
click at [270, 234] on button at bounding box center [265, 233] width 15 height 15
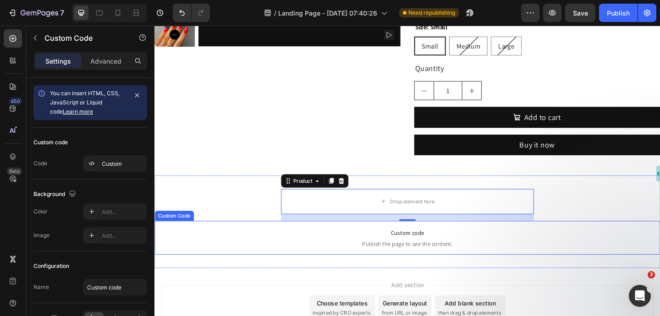
click at [408, 260] on span "Publish the page to see the content." at bounding box center [430, 263] width 550 height 9
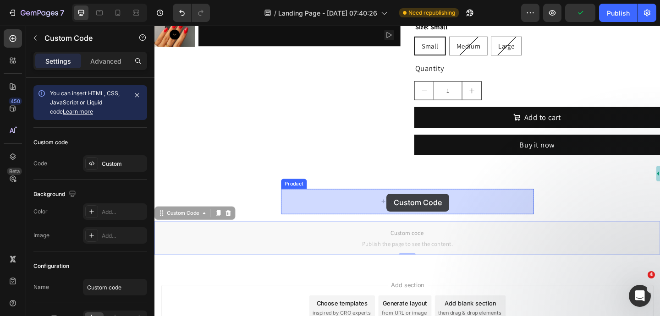
drag, startPoint x: 408, startPoint y: 260, endPoint x: 407, endPoint y: 208, distance: 52.3
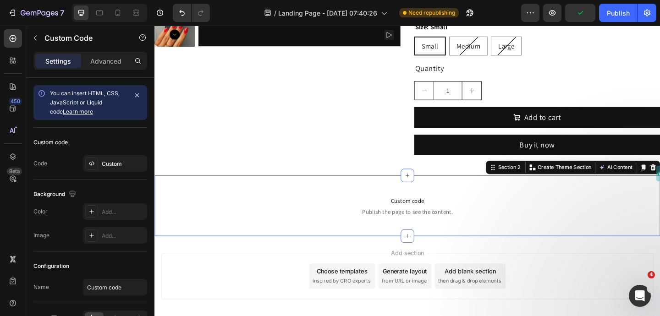
click at [217, 194] on div "Custom code Publish the page to see the content. Custom Code Product Section 2 …" at bounding box center [430, 222] width 550 height 66
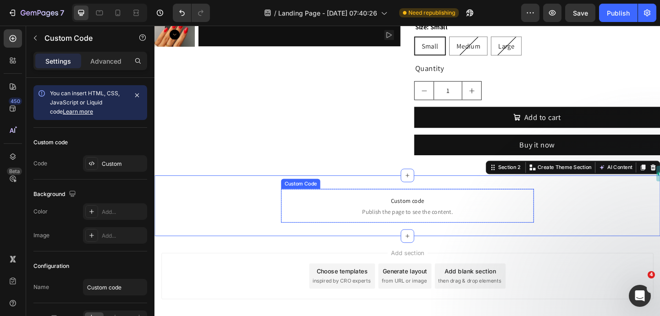
click at [380, 227] on span "Publish the page to see the content." at bounding box center [429, 228] width 275 height 9
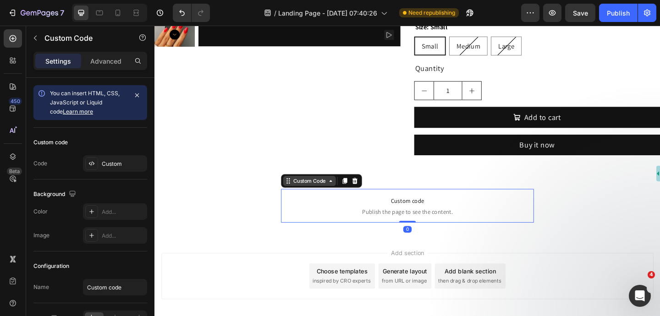
click at [338, 193] on div "Custom Code" at bounding box center [323, 195] width 39 height 8
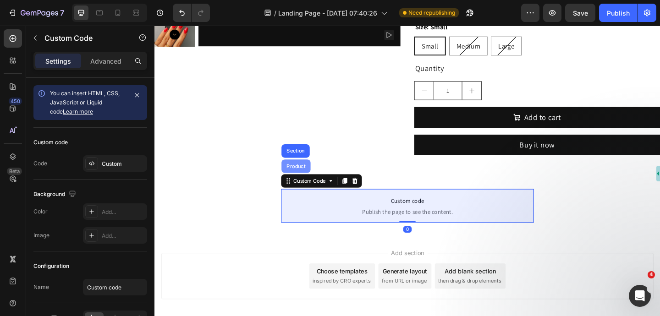
click at [316, 180] on div "Product" at bounding box center [308, 179] width 24 height 6
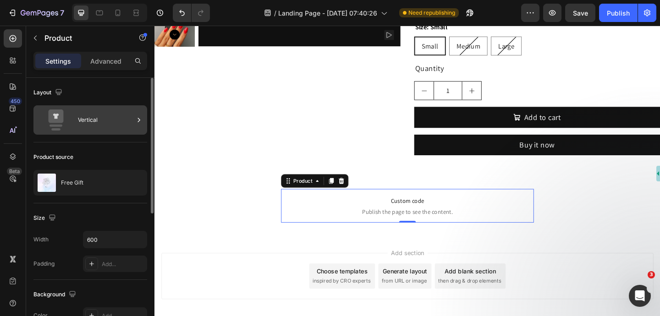
click at [141, 121] on icon at bounding box center [138, 120] width 9 height 9
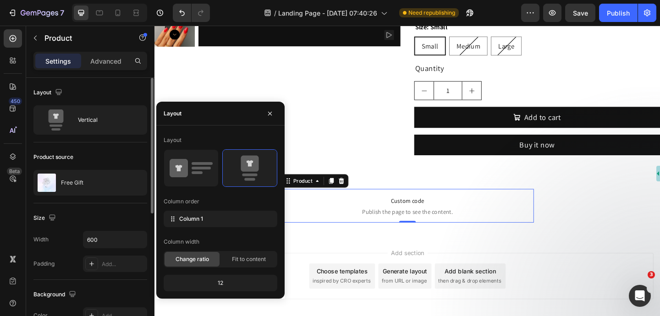
click at [128, 155] on div "Product source" at bounding box center [90, 157] width 114 height 15
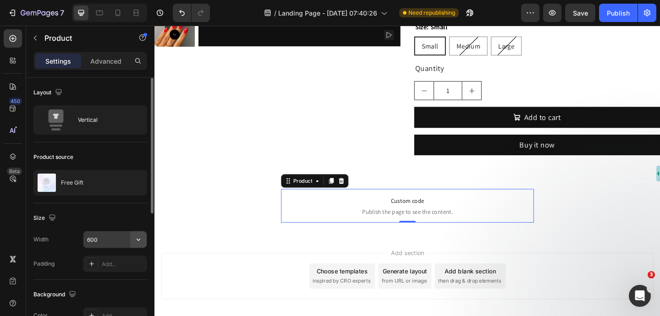
click at [137, 241] on icon "button" at bounding box center [138, 239] width 9 height 9
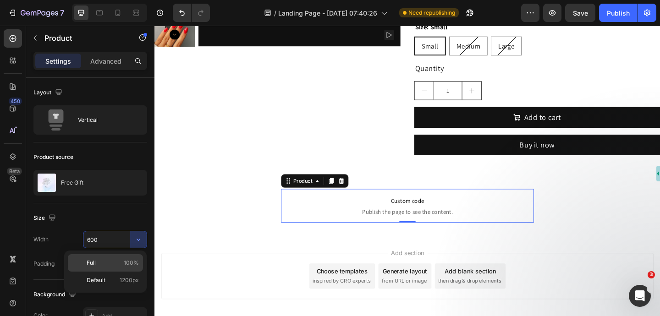
click at [124, 259] on span "100%" at bounding box center [131, 263] width 15 height 8
type input "100%"
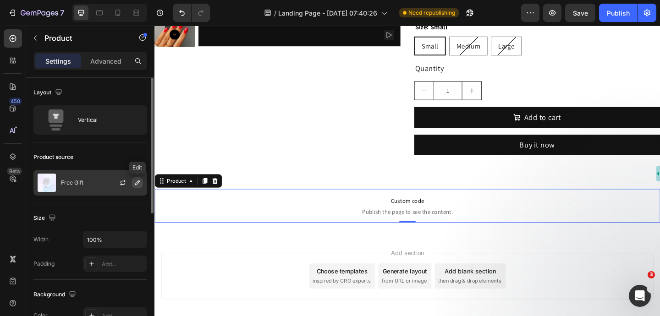
click at [139, 184] on icon "button" at bounding box center [137, 182] width 7 height 7
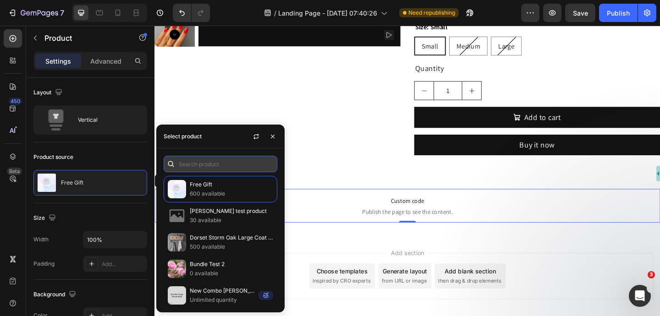
click at [216, 167] on input "text" at bounding box center [221, 164] width 114 height 17
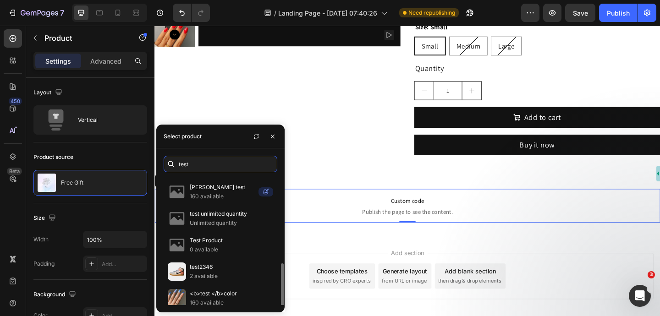
scroll to position [216, 0]
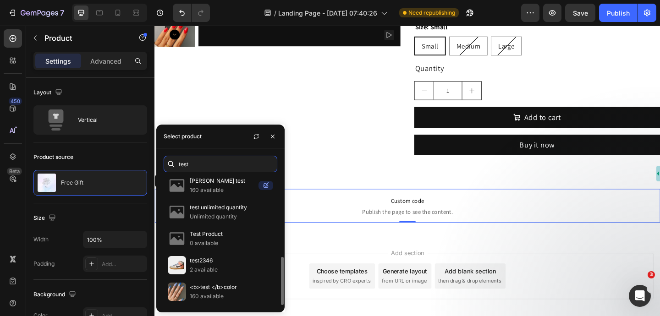
type input "test"
click at [234, 294] on p "160 available" at bounding box center [231, 296] width 83 height 9
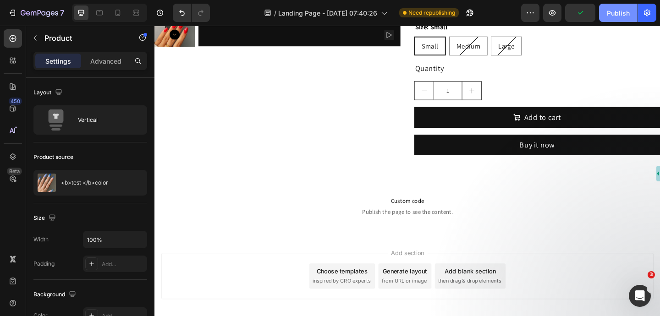
click at [616, 15] on div "Publish" at bounding box center [618, 13] width 23 height 10
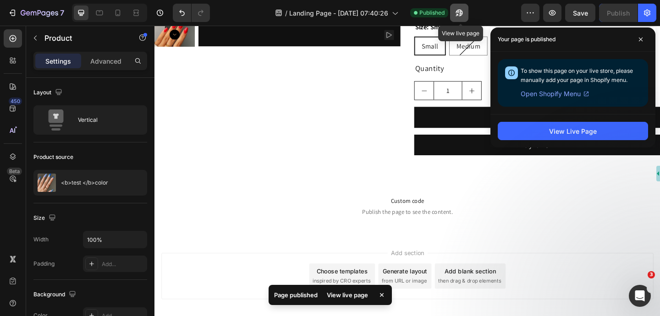
click at [458, 9] on icon "button" at bounding box center [459, 12] width 9 height 9
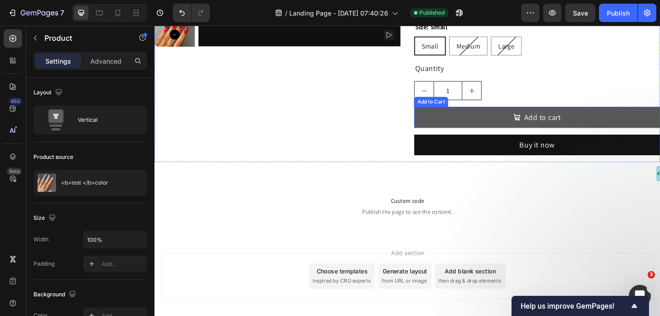
scroll to position [0, 0]
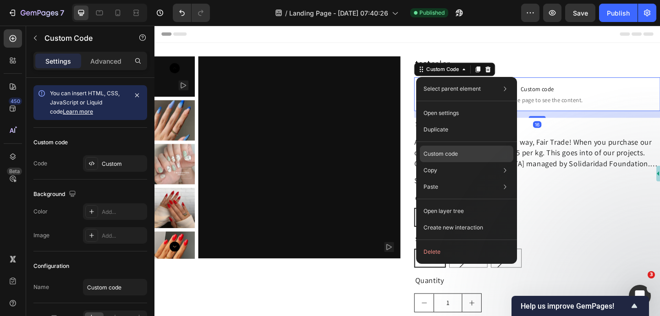
click at [446, 156] on p "Custom code" at bounding box center [441, 154] width 34 height 8
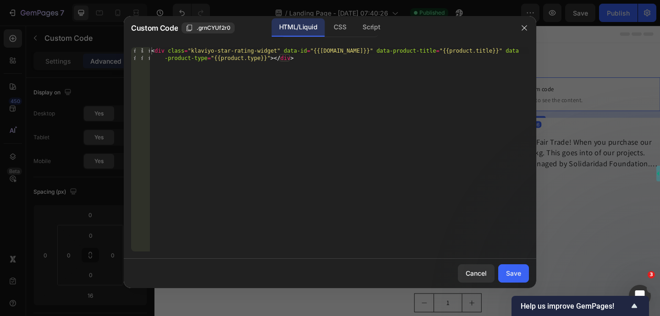
type textarea "<div class="klaviyo-star-rating-widget" data-id="{{product.id}}" data-product-t…"
click at [307, 59] on div "< div class = "klaviyo-star-rating-widget" data-id = "{{product.id}}" data-prod…" at bounding box center [340, 164] width 380 height 234
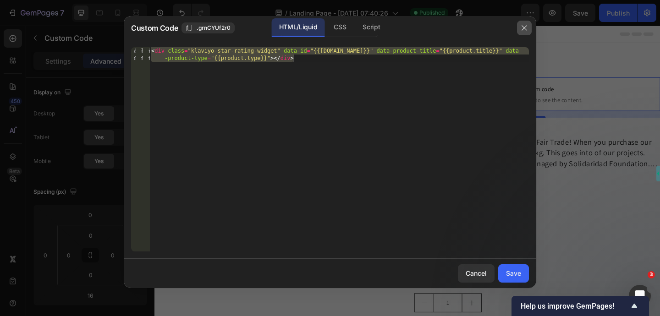
click at [526, 26] on icon "button" at bounding box center [524, 27] width 7 height 7
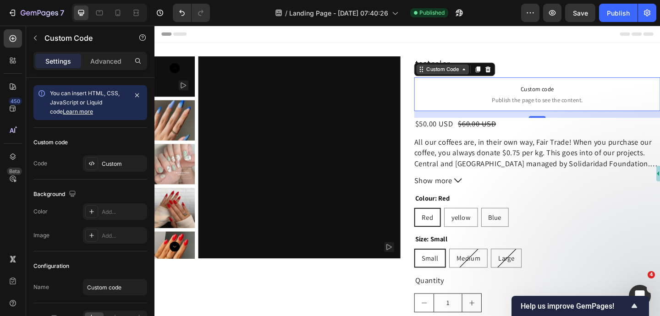
click at [461, 75] on div "Custom Code" at bounding box center [468, 73] width 39 height 8
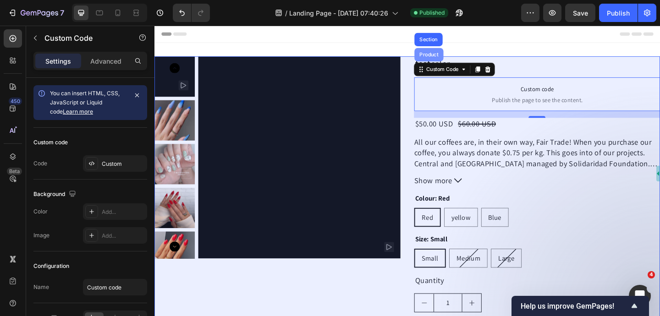
click at [456, 58] on div "Product" at bounding box center [453, 58] width 24 height 6
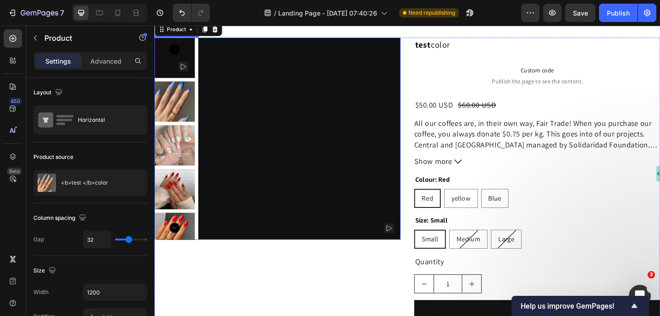
scroll to position [22, 0]
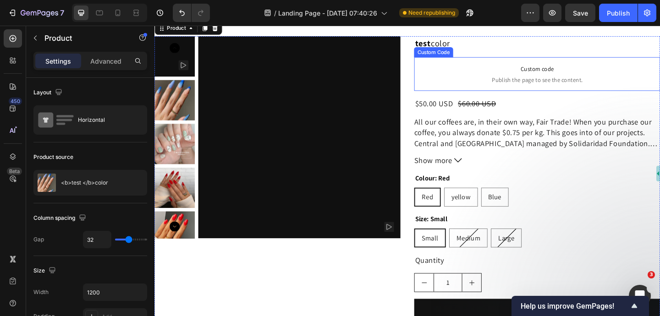
click at [468, 55] on div "Custom Code" at bounding box center [458, 54] width 39 height 8
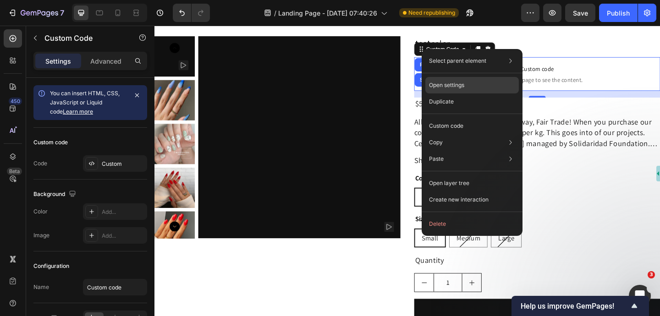
click at [463, 85] on p "Open settings" at bounding box center [446, 85] width 35 height 8
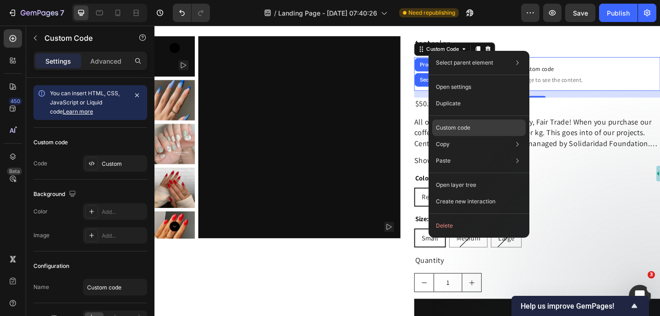
click at [466, 127] on p "Custom code" at bounding box center [453, 128] width 34 height 8
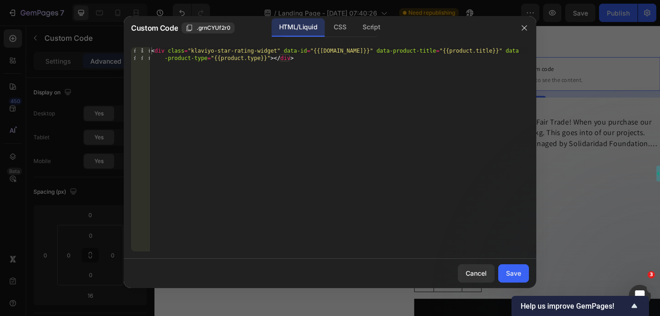
click at [573, 160] on div at bounding box center [330, 158] width 660 height 316
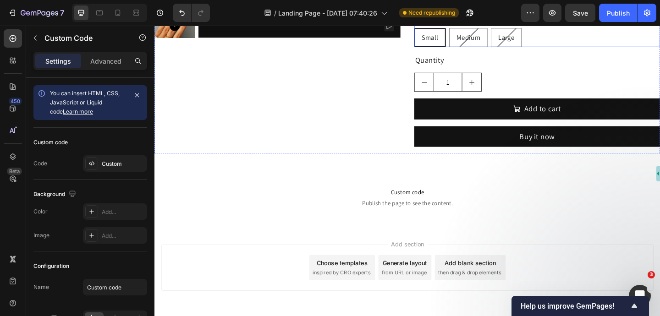
scroll to position [241, 0]
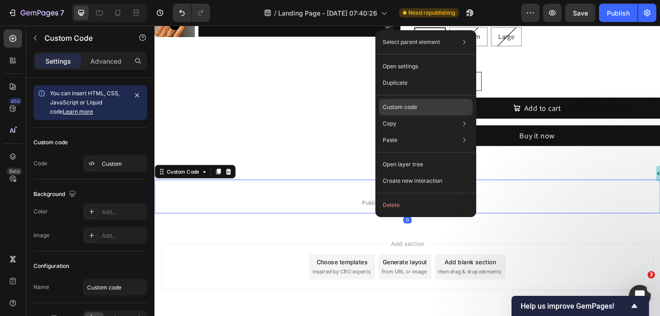
click at [425, 102] on div "Custom code" at bounding box center [426, 107] width 94 height 17
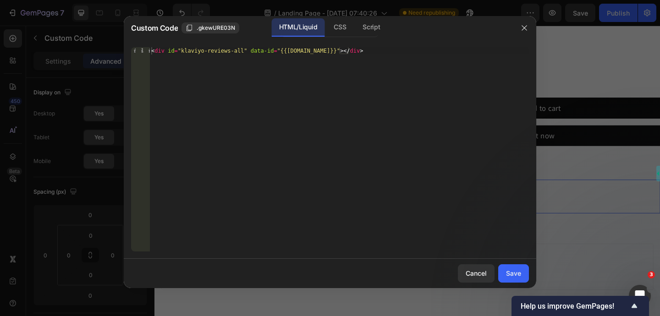
type textarea "<div id="klaviyo-reviews-all" data-id="{{product.id}}"></div>"
click at [374, 53] on div "< div id = "klaviyo-reviews-all" data-id = "{{product.id}}" > </ div >" at bounding box center [340, 156] width 380 height 219
click at [576, 62] on div at bounding box center [330, 158] width 660 height 316
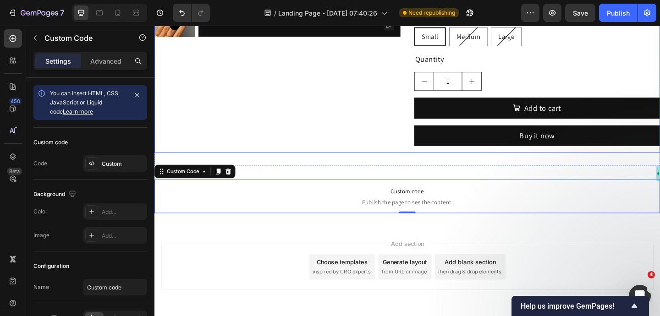
scroll to position [276, 0]
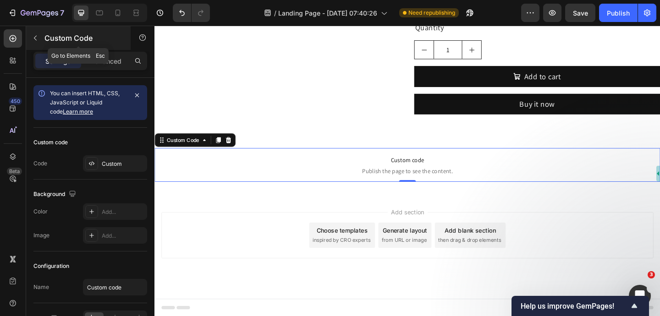
click at [34, 39] on icon "button" at bounding box center [35, 37] width 7 height 7
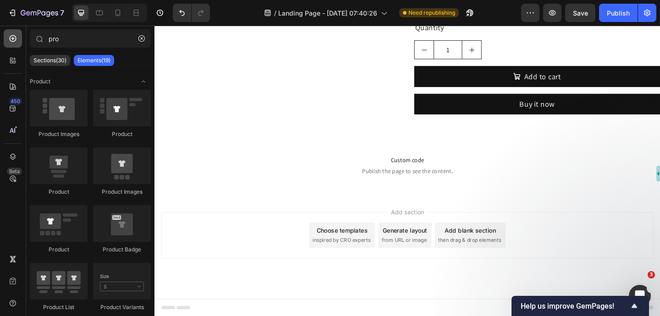
click at [16, 39] on icon at bounding box center [12, 38] width 9 height 9
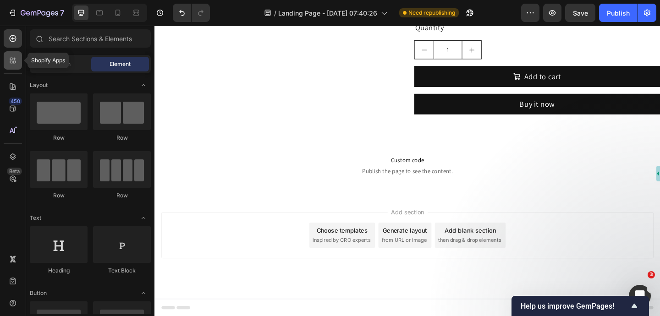
click at [13, 63] on icon at bounding box center [12, 60] width 9 height 9
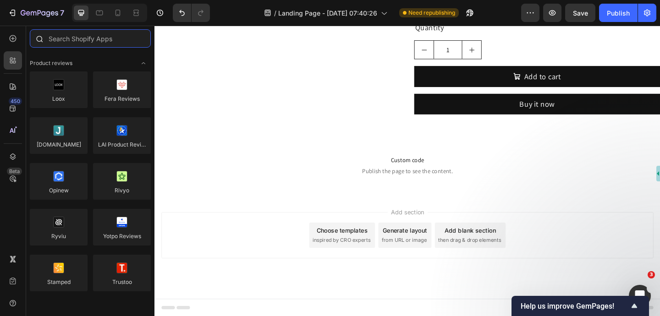
click at [78, 39] on input "text" at bounding box center [90, 38] width 121 height 18
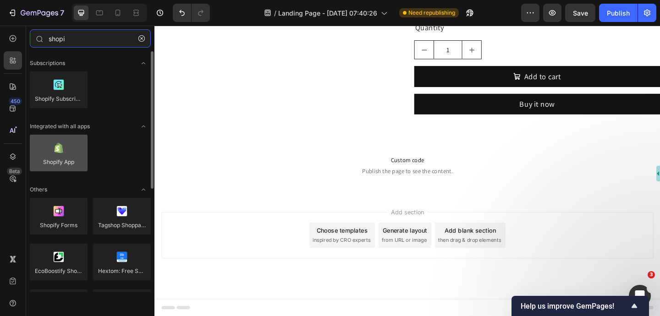
type input "shopi"
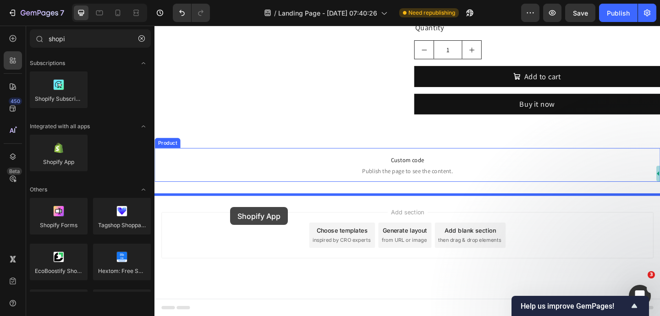
drag, startPoint x: 211, startPoint y: 175, endPoint x: 237, endPoint y: 223, distance: 54.8
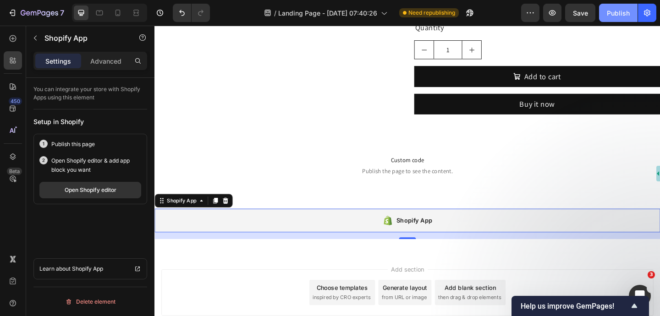
click at [623, 11] on div "Publish" at bounding box center [618, 13] width 23 height 10
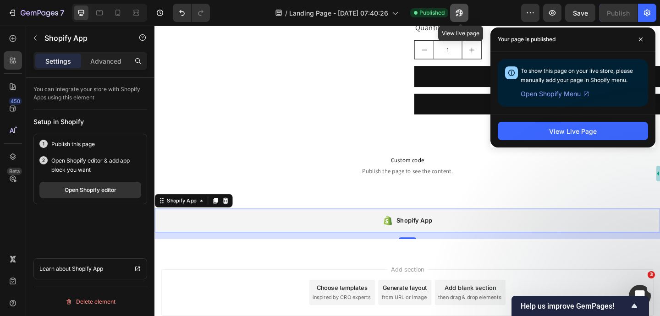
click at [453, 13] on button "button" at bounding box center [459, 13] width 18 height 18
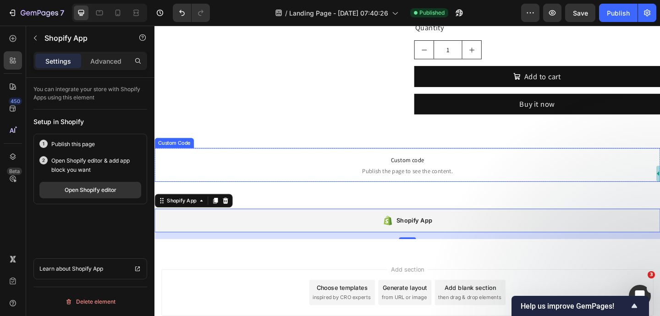
click at [181, 155] on div "Custom Code" at bounding box center [175, 154] width 39 height 8
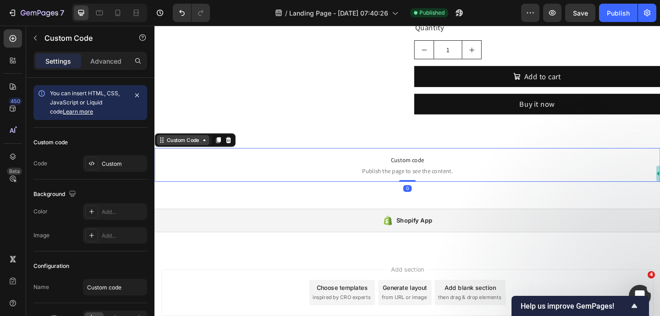
click at [184, 150] on div "Custom Code" at bounding box center [185, 150] width 39 height 8
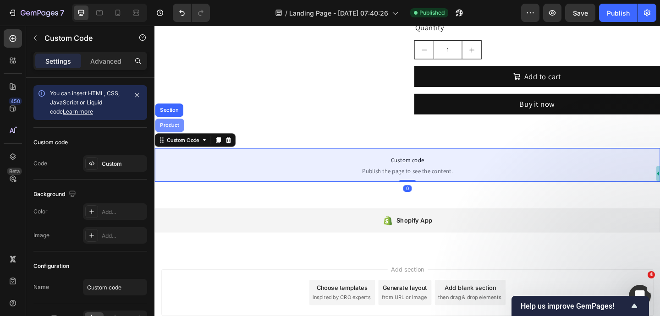
click at [177, 134] on div "Product" at bounding box center [171, 135] width 24 height 6
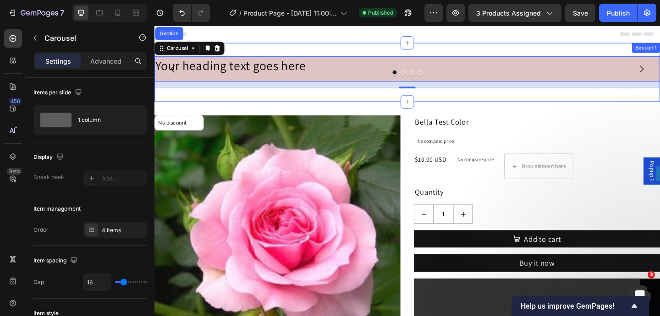
scroll to position [641, 0]
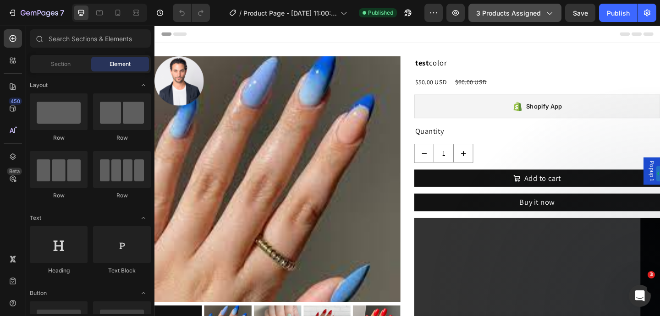
click at [521, 11] on span "3 products assigned" at bounding box center [509, 13] width 65 height 10
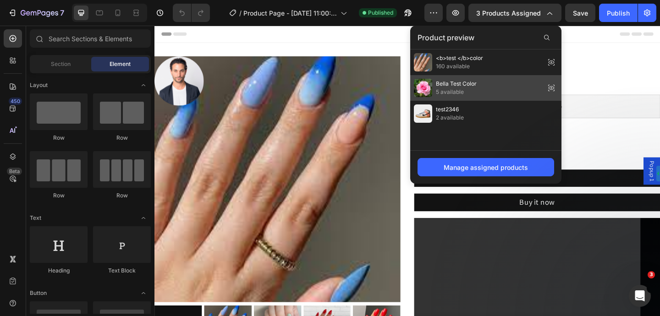
click at [500, 81] on div "Bella Test Color 5 available" at bounding box center [485, 88] width 151 height 26
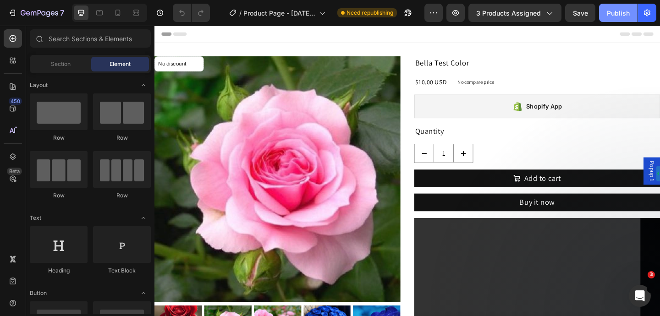
click at [627, 13] on div "Publish" at bounding box center [618, 13] width 23 height 10
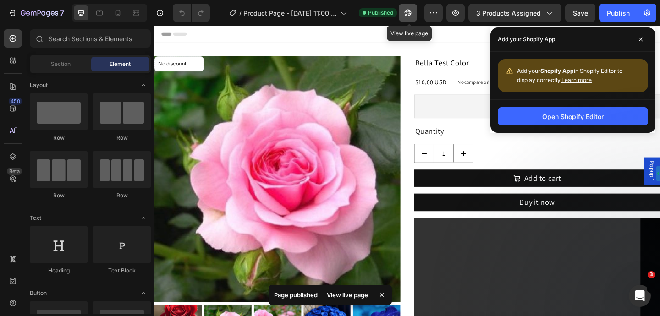
click at [412, 17] on icon "button" at bounding box center [408, 12] width 9 height 9
